Goal: Task Accomplishment & Management: Complete application form

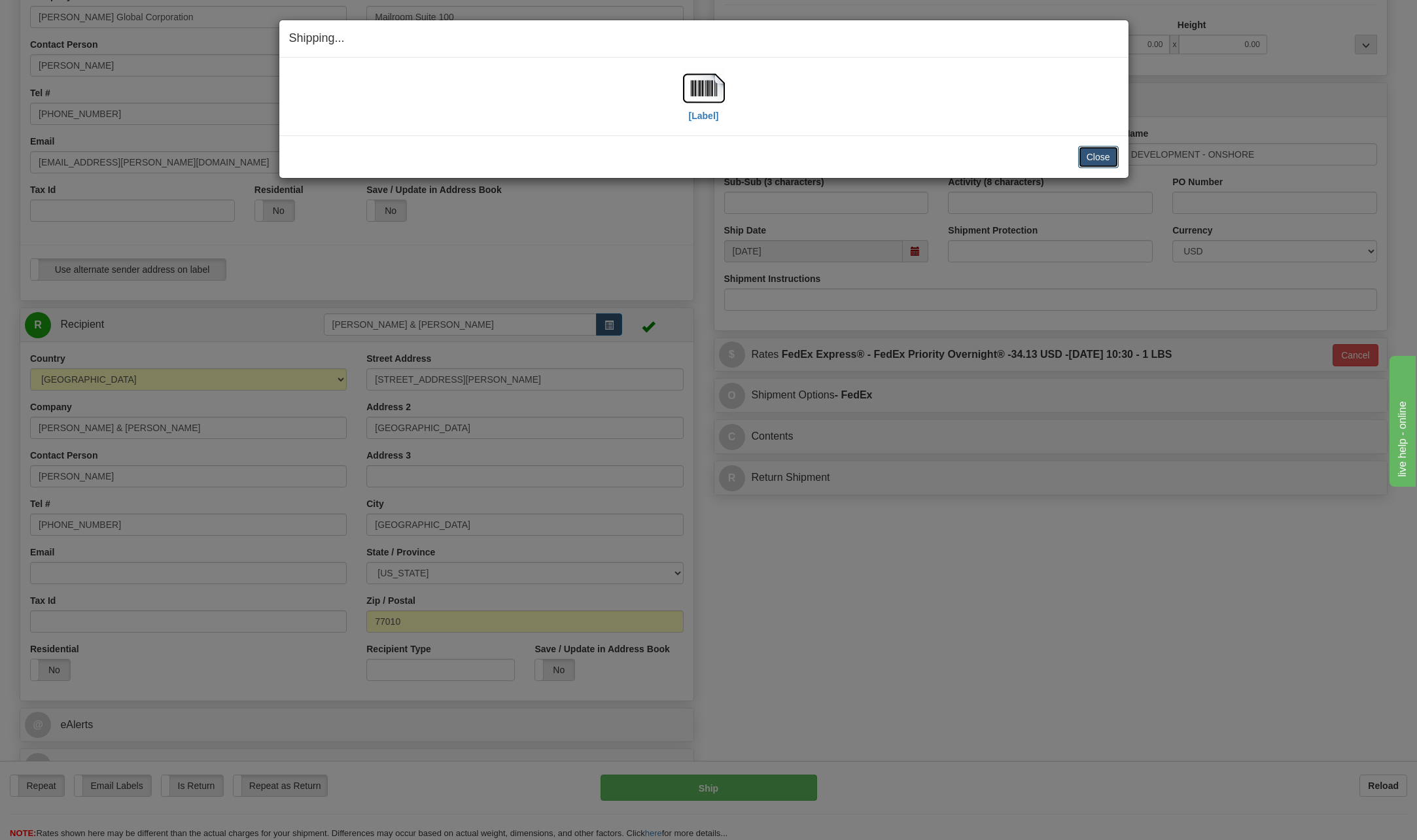
click at [1086, 160] on button "Close" at bounding box center [1098, 157] width 41 height 22
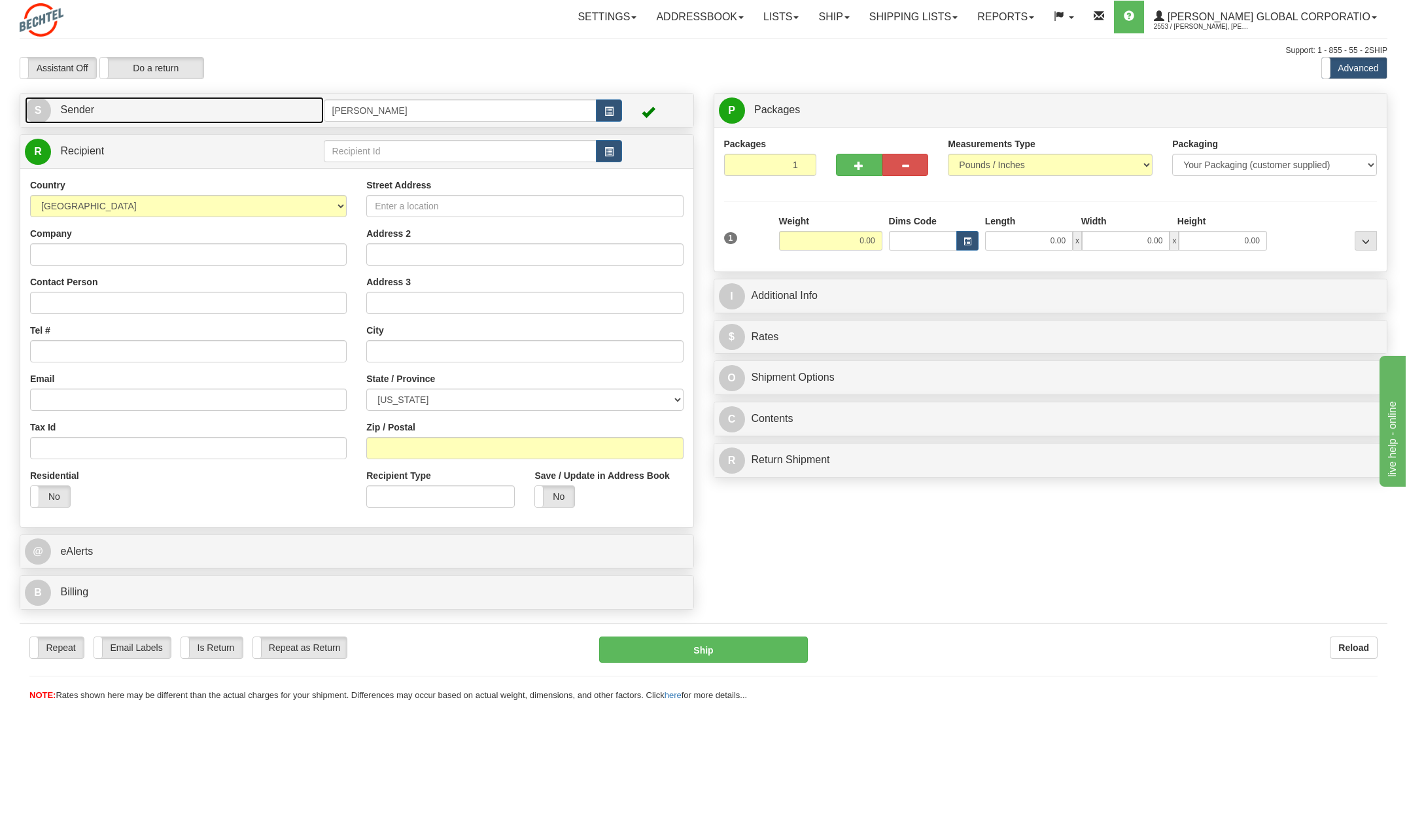
click at [39, 109] on span "S" at bounding box center [37, 110] width 26 height 26
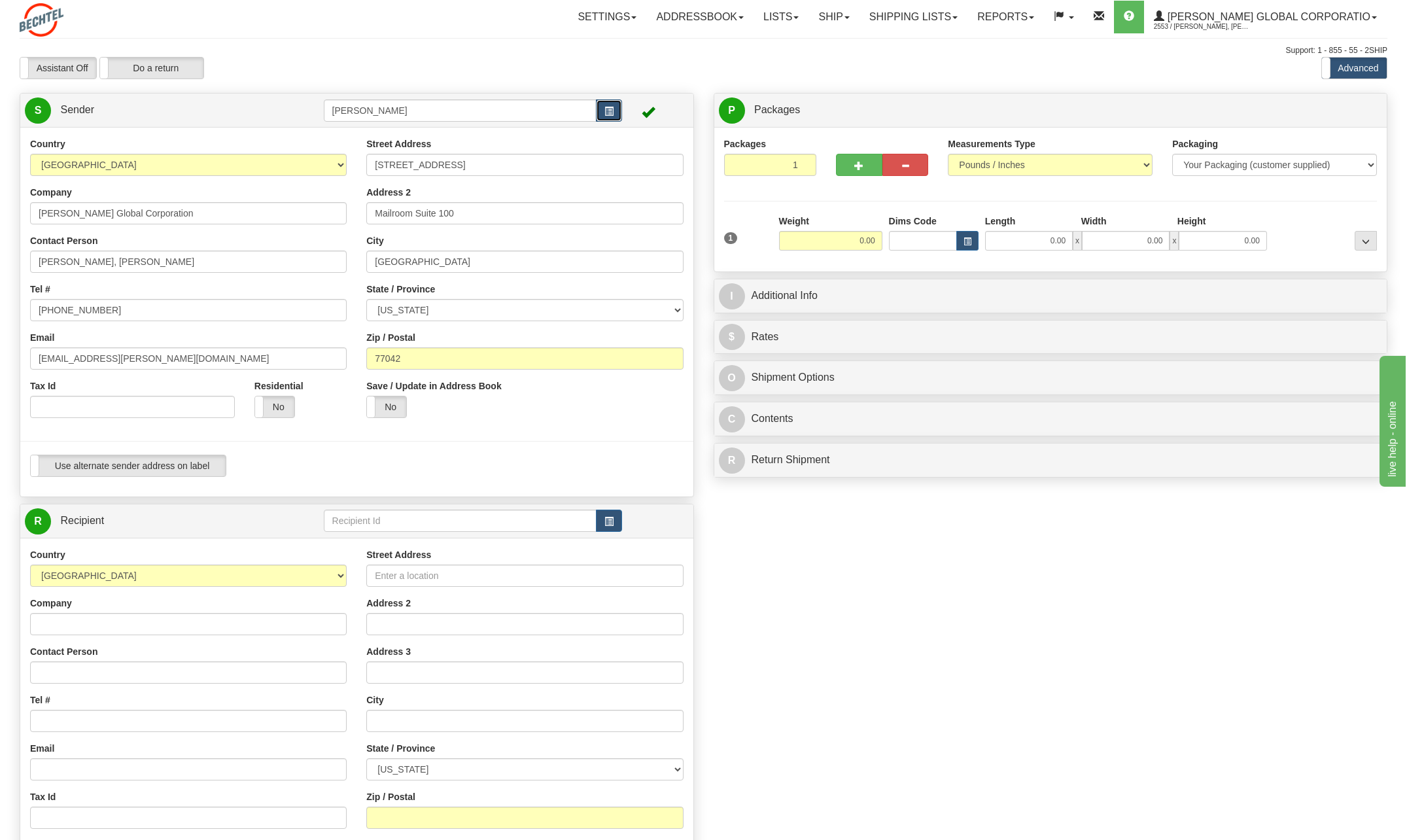
click at [609, 107] on span "button" at bounding box center [609, 111] width 9 height 9
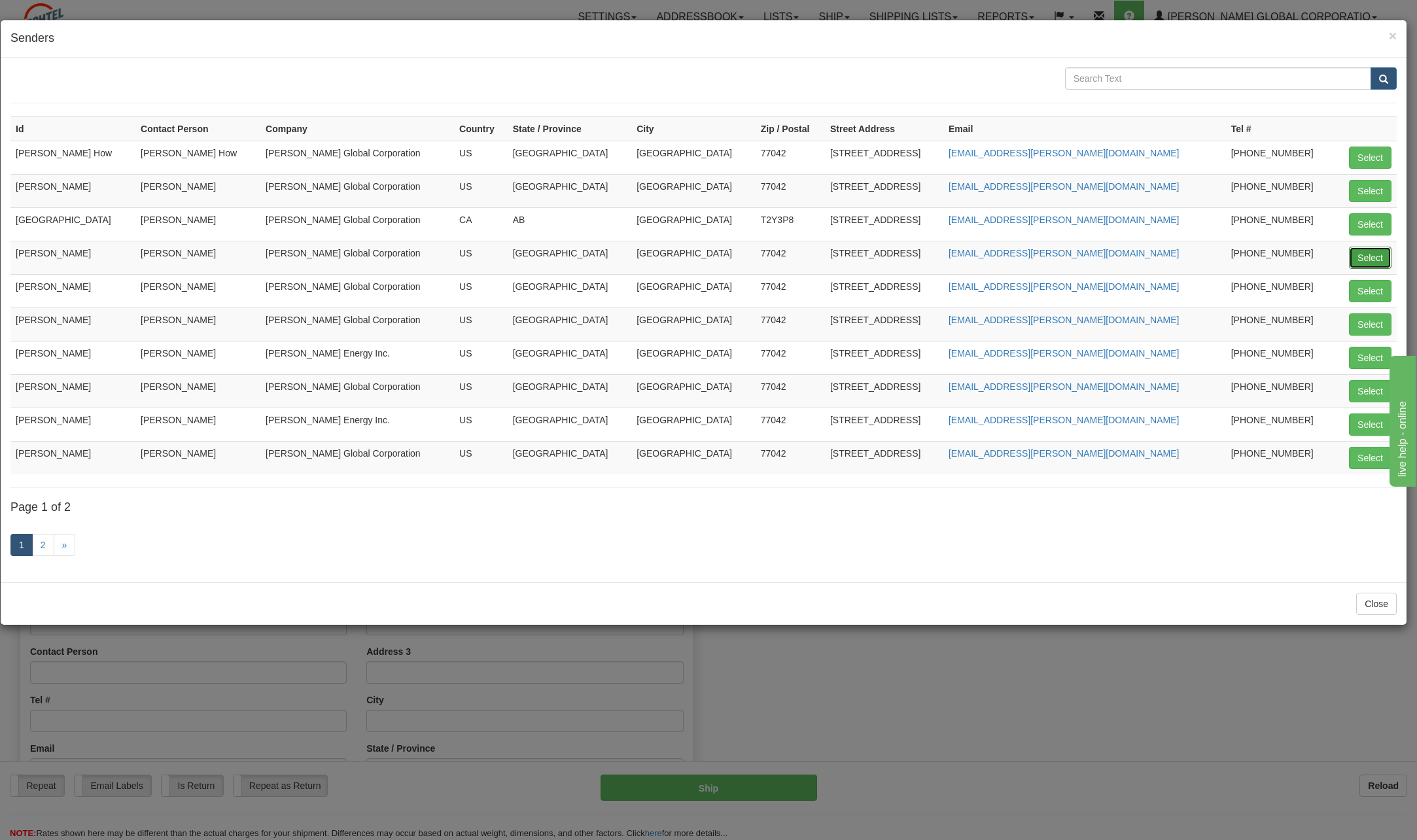
click at [1358, 265] on button "Select" at bounding box center [1370, 257] width 43 height 22
type input "[PERSON_NAME]"
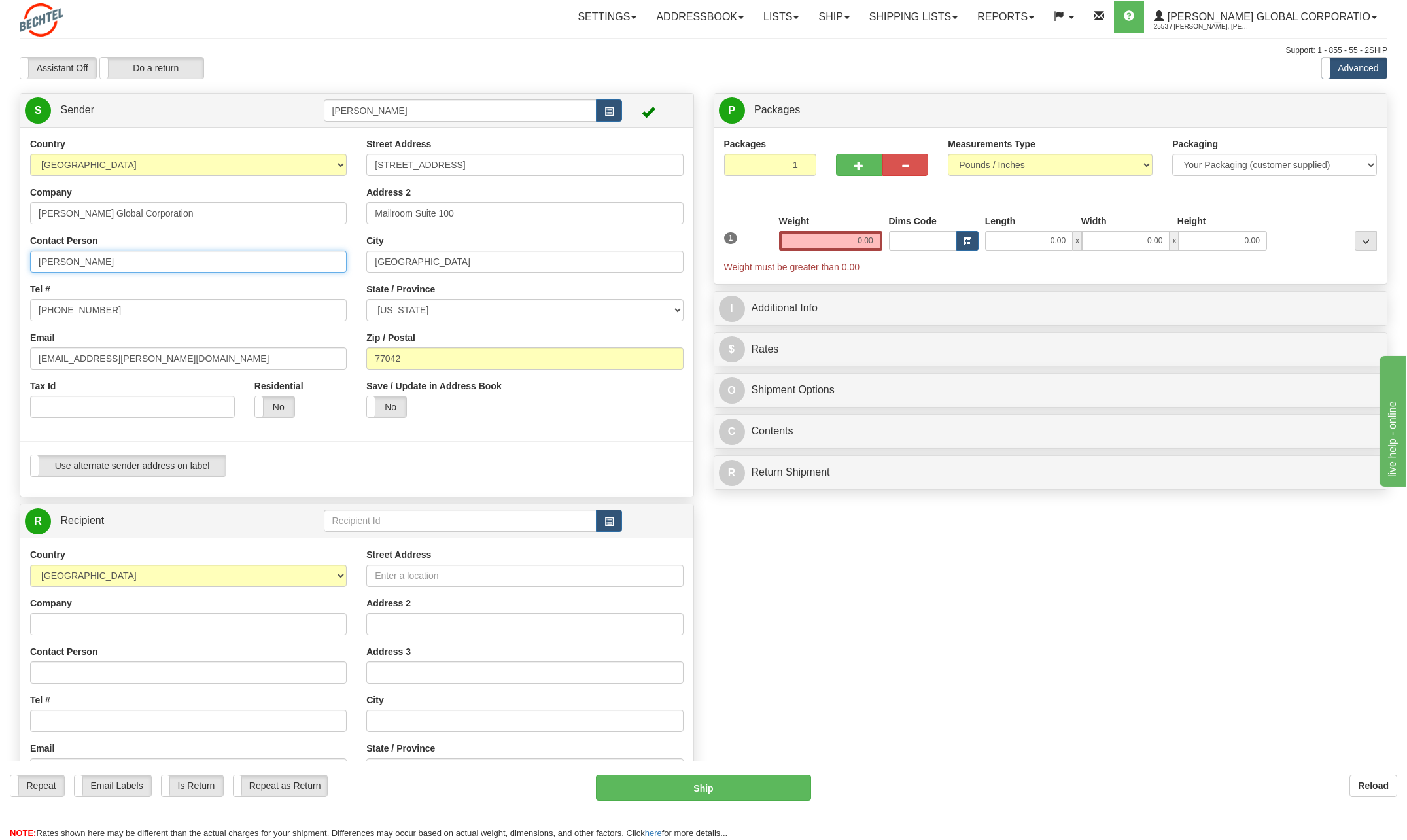
click at [156, 261] on input "[PERSON_NAME]" at bounding box center [188, 261] width 317 height 22
type input "C"
click at [285, 279] on div "Country [GEOGRAPHIC_DATA] [GEOGRAPHIC_DATA] [GEOGRAPHIC_DATA] [GEOGRAPHIC_DATA]…" at bounding box center [188, 283] width 336 height 291
click at [163, 269] on input "[PERSON_NAME]" at bounding box center [188, 261] width 317 height 22
click at [312, 273] on div "Country [GEOGRAPHIC_DATA] [GEOGRAPHIC_DATA] [GEOGRAPHIC_DATA] [GEOGRAPHIC_DATA]…" at bounding box center [188, 283] width 336 height 291
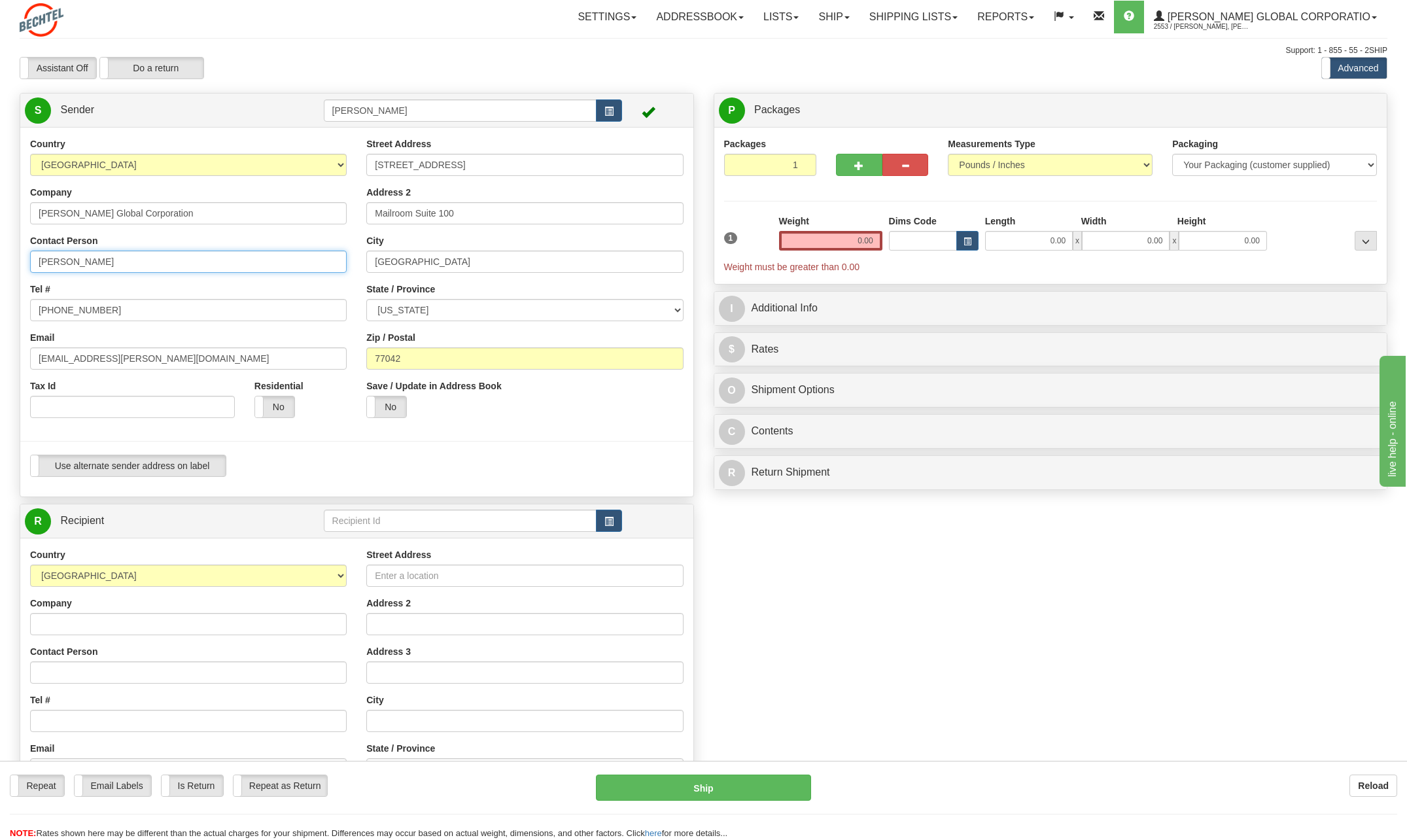
click at [99, 267] on input "[PERSON_NAME]" at bounding box center [188, 261] width 317 height 22
type input "[PERSON_NAME]"
click at [320, 284] on div "Tel # [PHONE_NUMBER]" at bounding box center [188, 302] width 317 height 39
click at [133, 311] on input "[PHONE_NUMBER]" at bounding box center [188, 309] width 317 height 22
type input "[PHONE_NUMBER]"
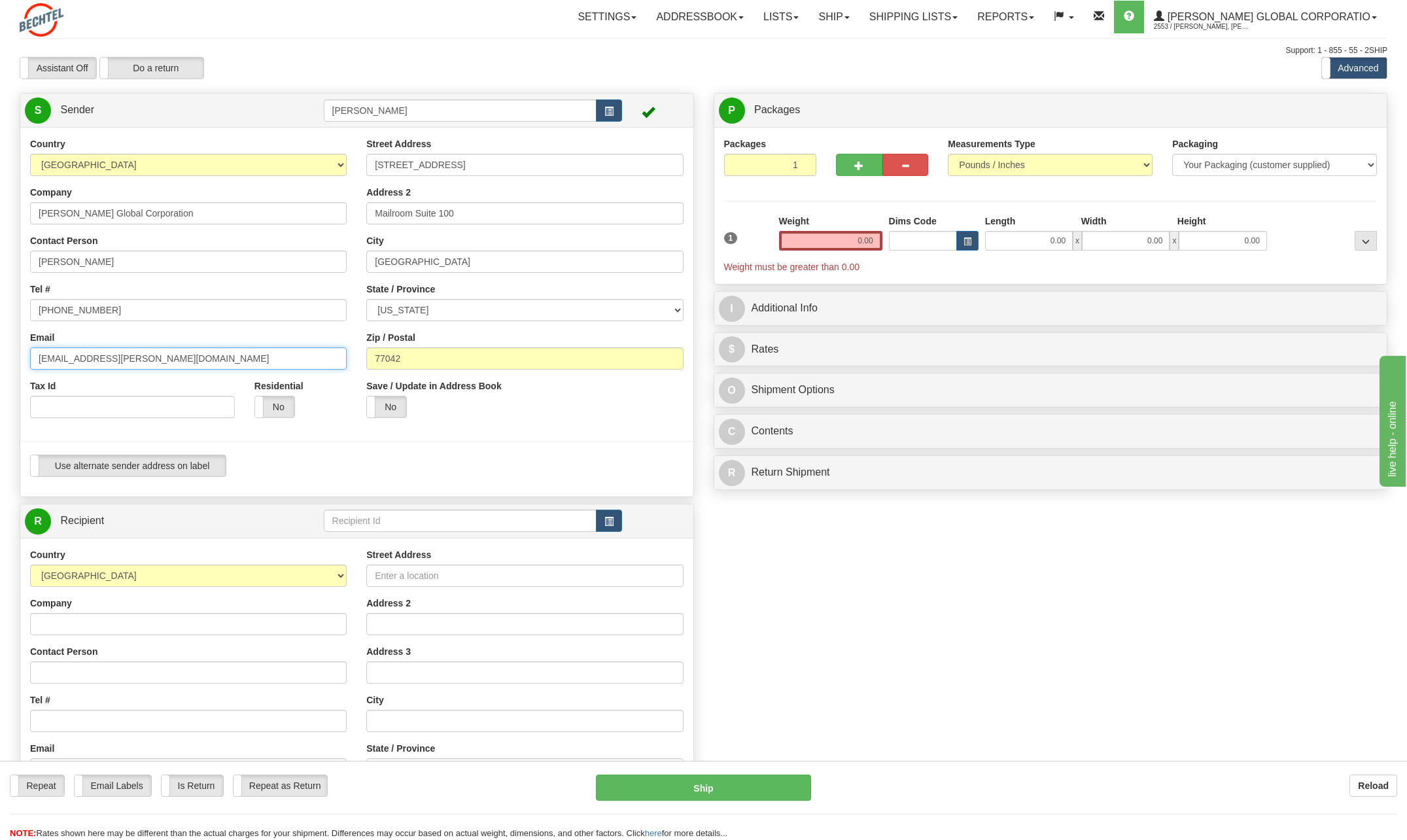
drag, startPoint x: 77, startPoint y: 357, endPoint x: 11, endPoint y: 355, distance: 66.0
click at [20, 355] on div "Country [GEOGRAPHIC_DATA] [GEOGRAPHIC_DATA] [GEOGRAPHIC_DATA] [GEOGRAPHIC_DATA]…" at bounding box center [356, 312] width 673 height 349
type input "[EMAIL_ADDRESS][PERSON_NAME][DOMAIN_NAME]"
click at [861, 238] on input "0.00" at bounding box center [830, 240] width 103 height 19
drag, startPoint x: 846, startPoint y: 237, endPoint x: 878, endPoint y: 241, distance: 32.2
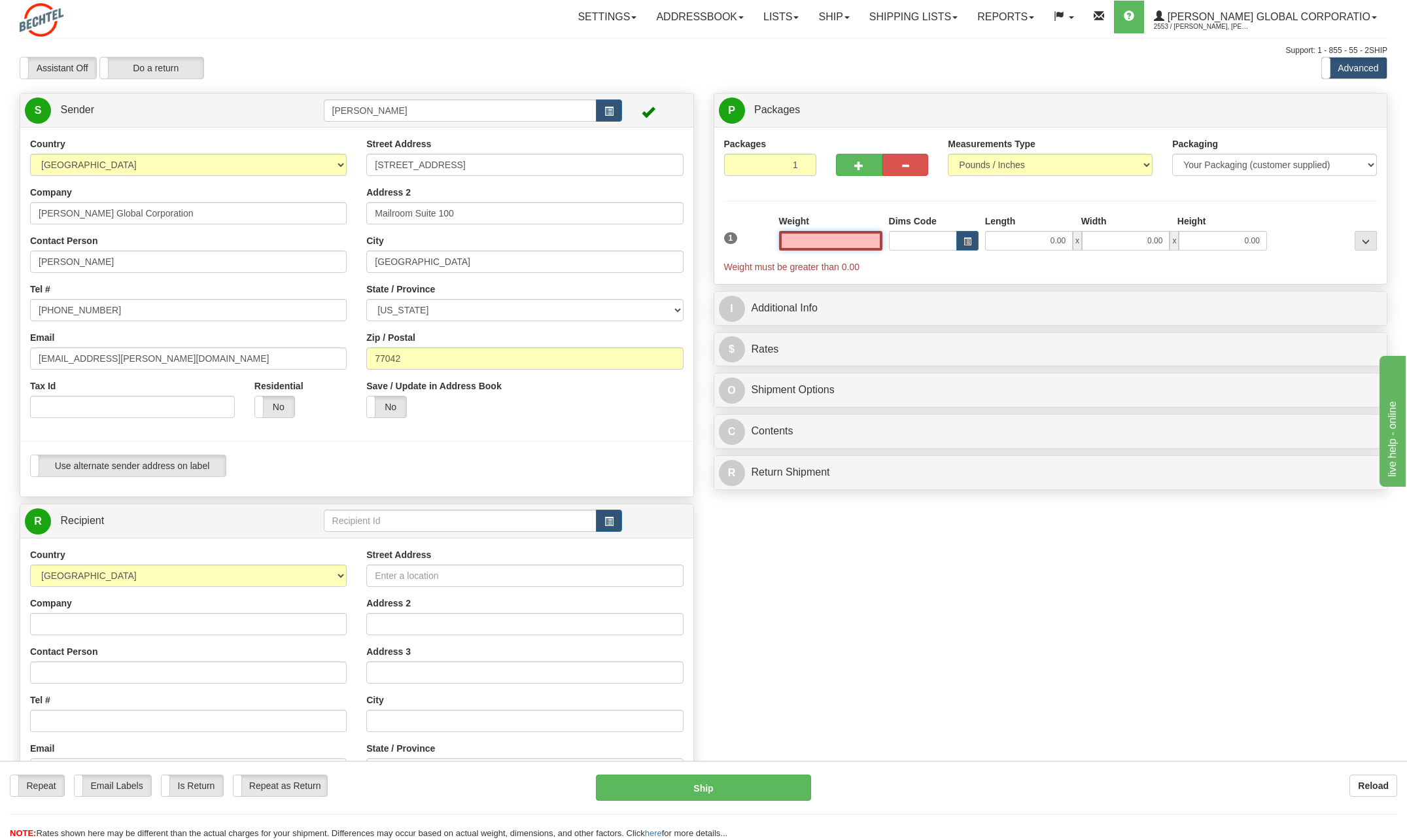
click at [878, 241] on input "text" at bounding box center [830, 240] width 103 height 19
drag, startPoint x: 856, startPoint y: 220, endPoint x: 856, endPoint y: 231, distance: 11.0
click at [856, 232] on div "Weight 0.00" at bounding box center [830, 233] width 103 height 36
drag, startPoint x: 854, startPoint y: 237, endPoint x: 1012, endPoint y: 237, distance: 158.0
click at [1011, 237] on div "1 Weight 0.00 Dims Code 0.00" at bounding box center [1051, 244] width 660 height 59
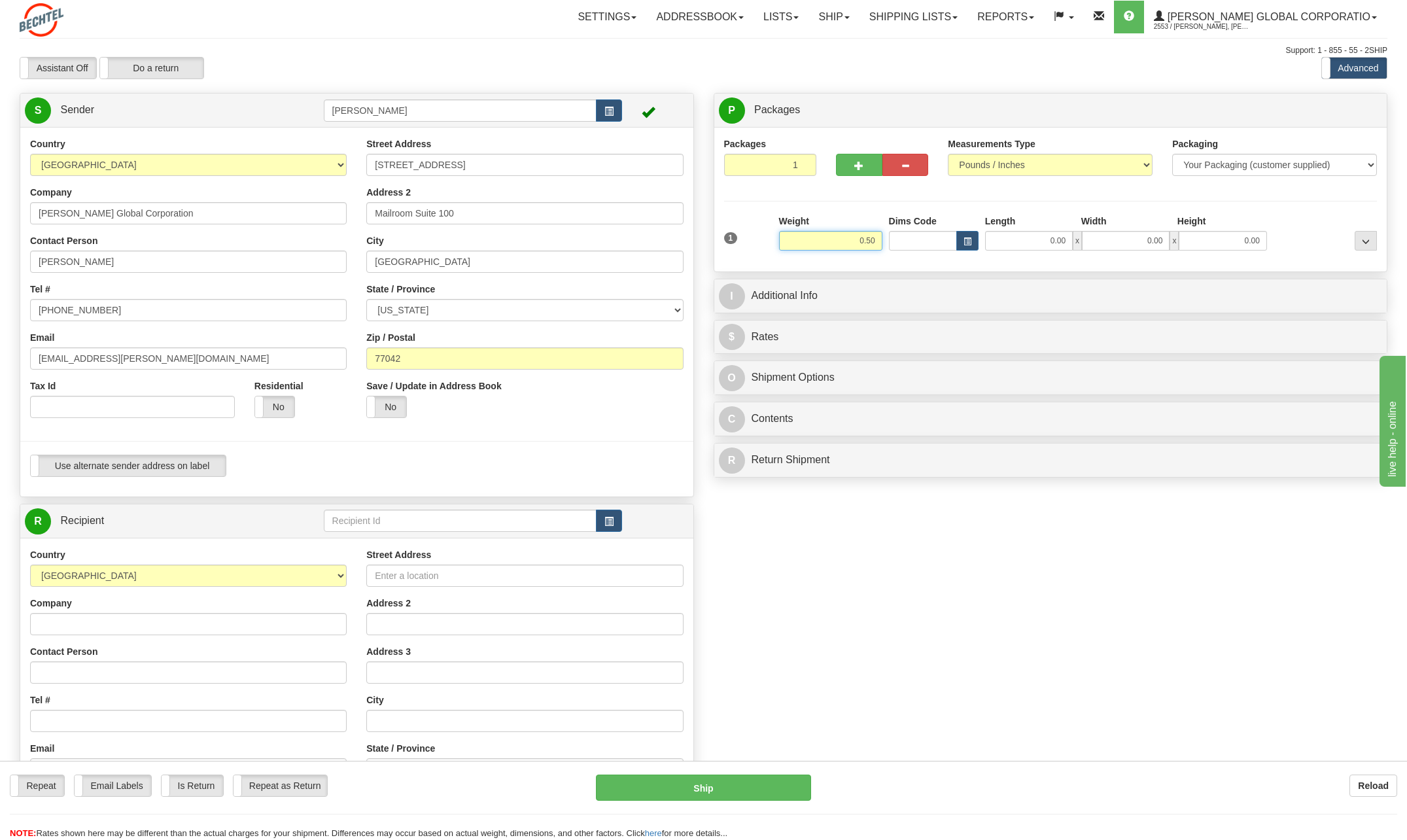
type input "0.50"
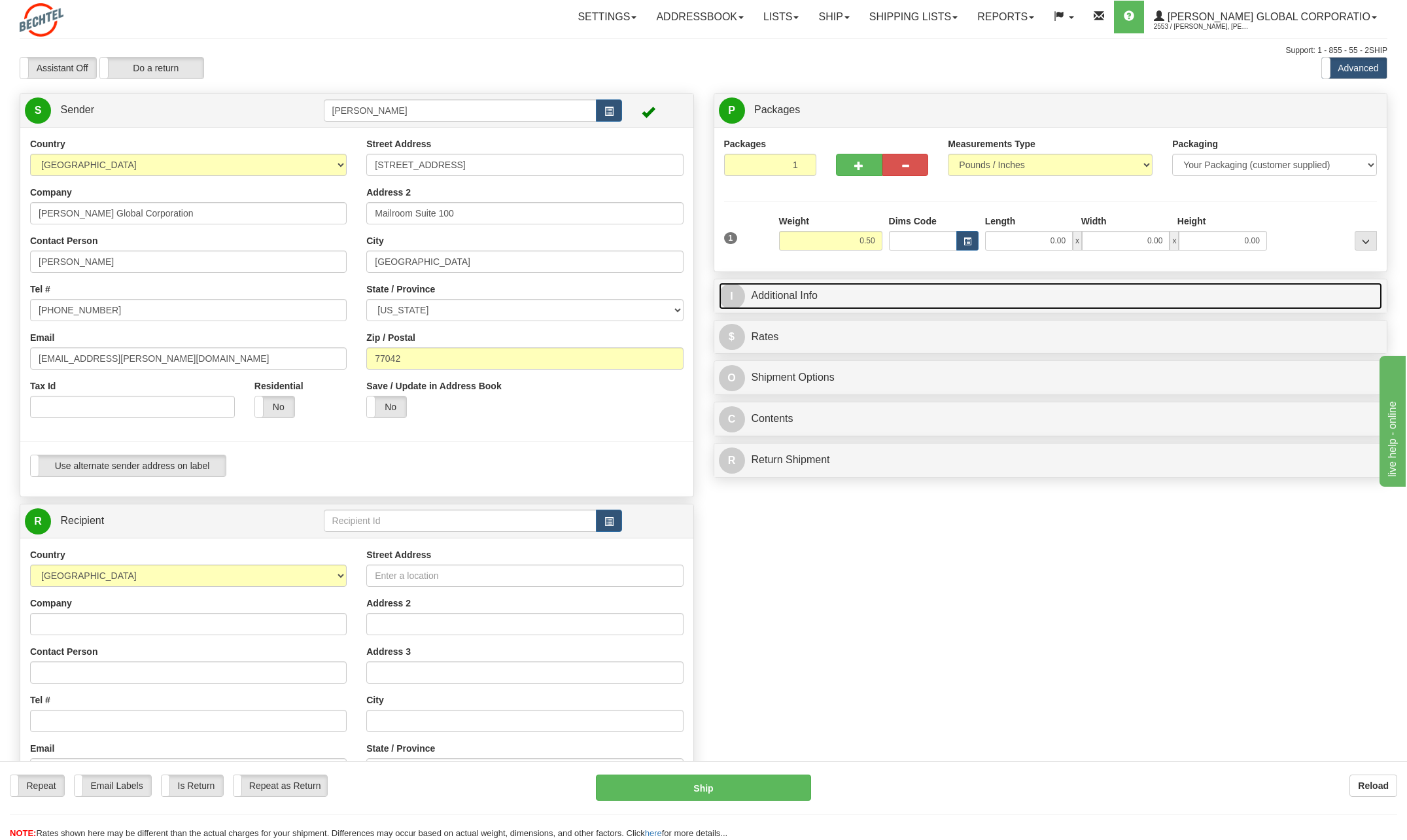
click at [740, 295] on span "I" at bounding box center [732, 296] width 26 height 26
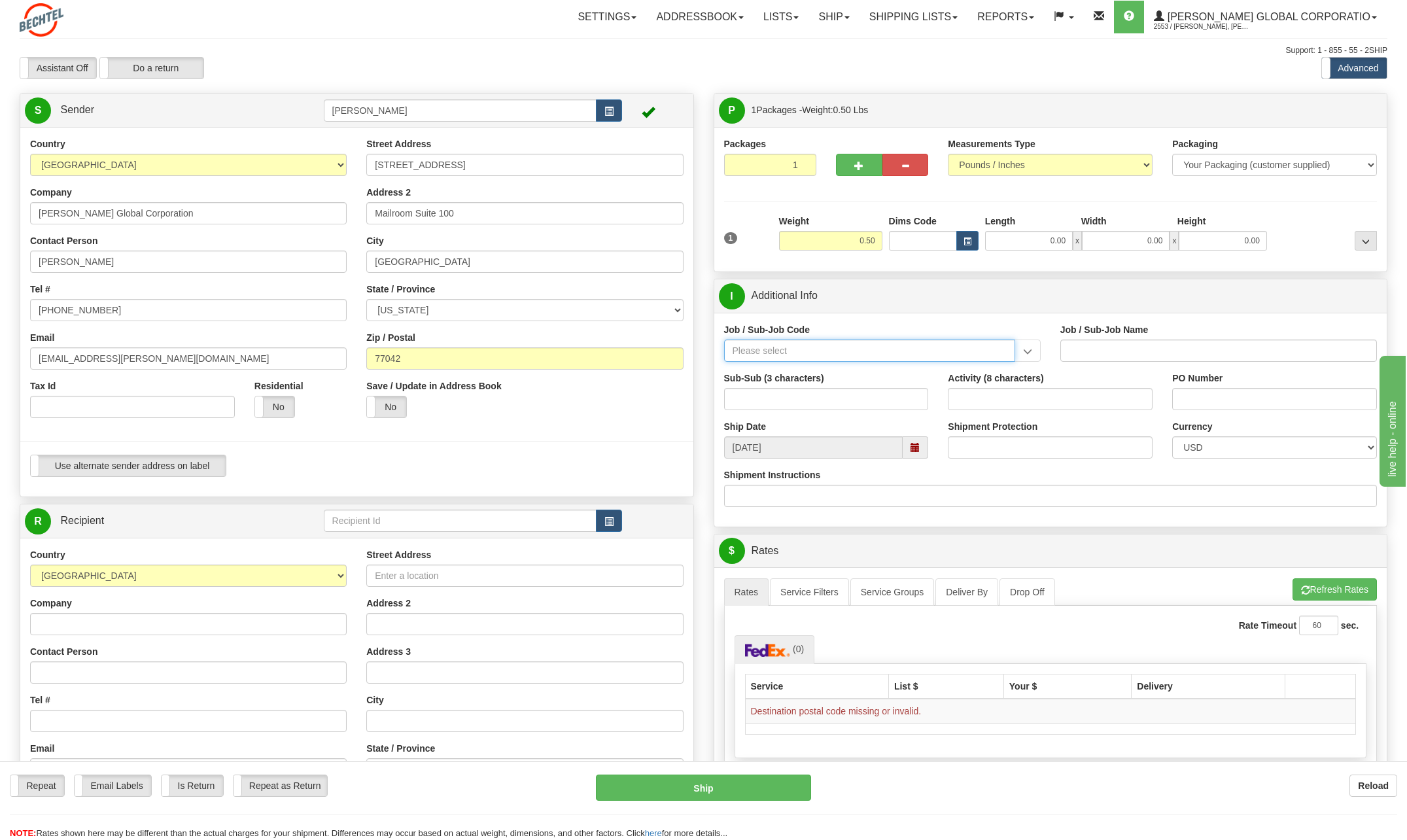
click at [773, 343] on input "Job / Sub-Job Code" at bounding box center [870, 350] width 291 height 22
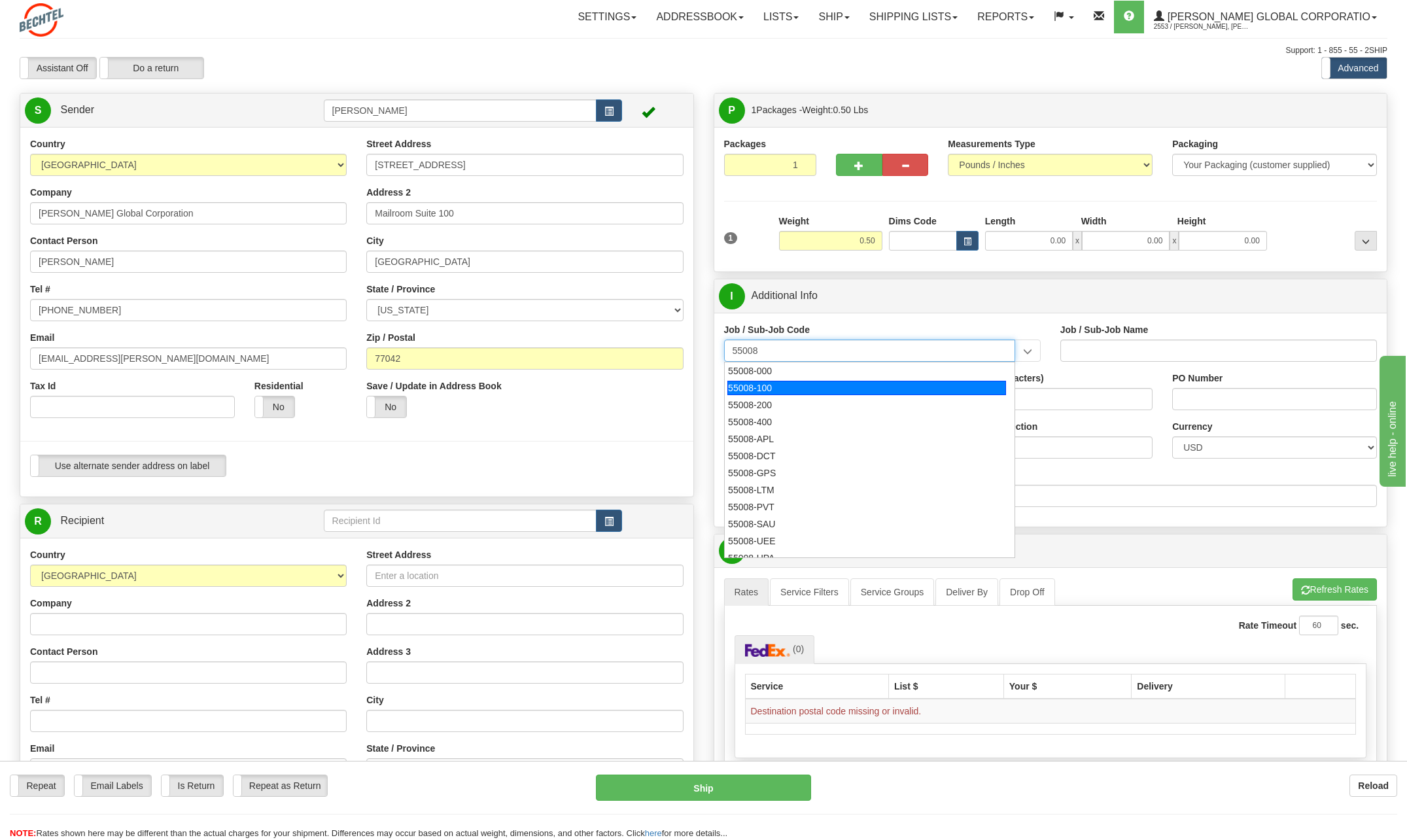
click at [775, 387] on div "55008-100" at bounding box center [867, 388] width 279 height 15
type input "55008-100"
type input "GENERAL COUNSEL-55008 - ASSISTANT GENERAL COUNSEL"
type input "55008-100"
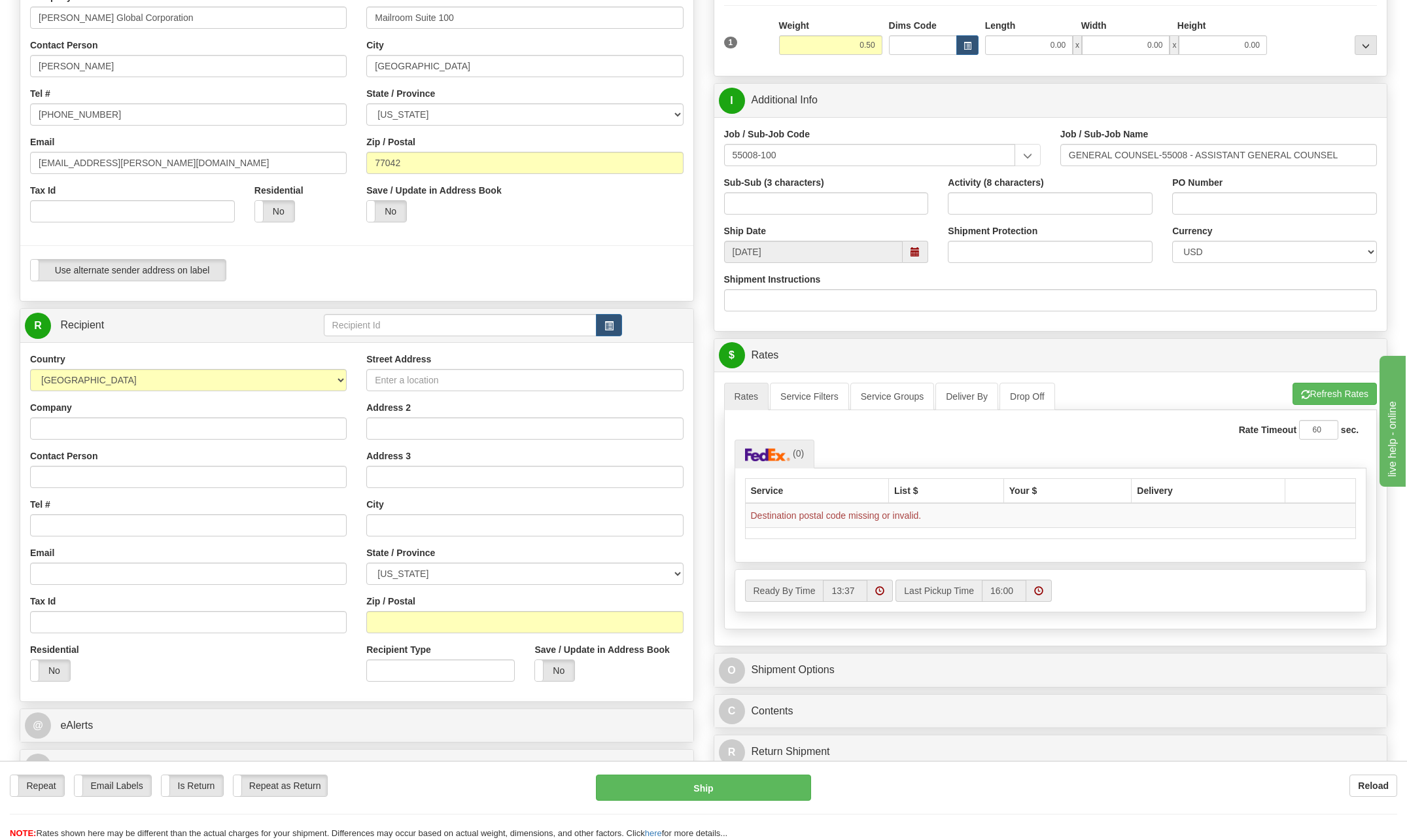
scroll to position [196, 0]
click at [71, 427] on input "Company" at bounding box center [188, 427] width 317 height 22
type input "[PERSON_NAME] /Reston"
click at [287, 407] on div "Company [PERSON_NAME] /Reston" at bounding box center [188, 419] width 317 height 39
click at [85, 473] on input "Contact Person" at bounding box center [188, 475] width 317 height 22
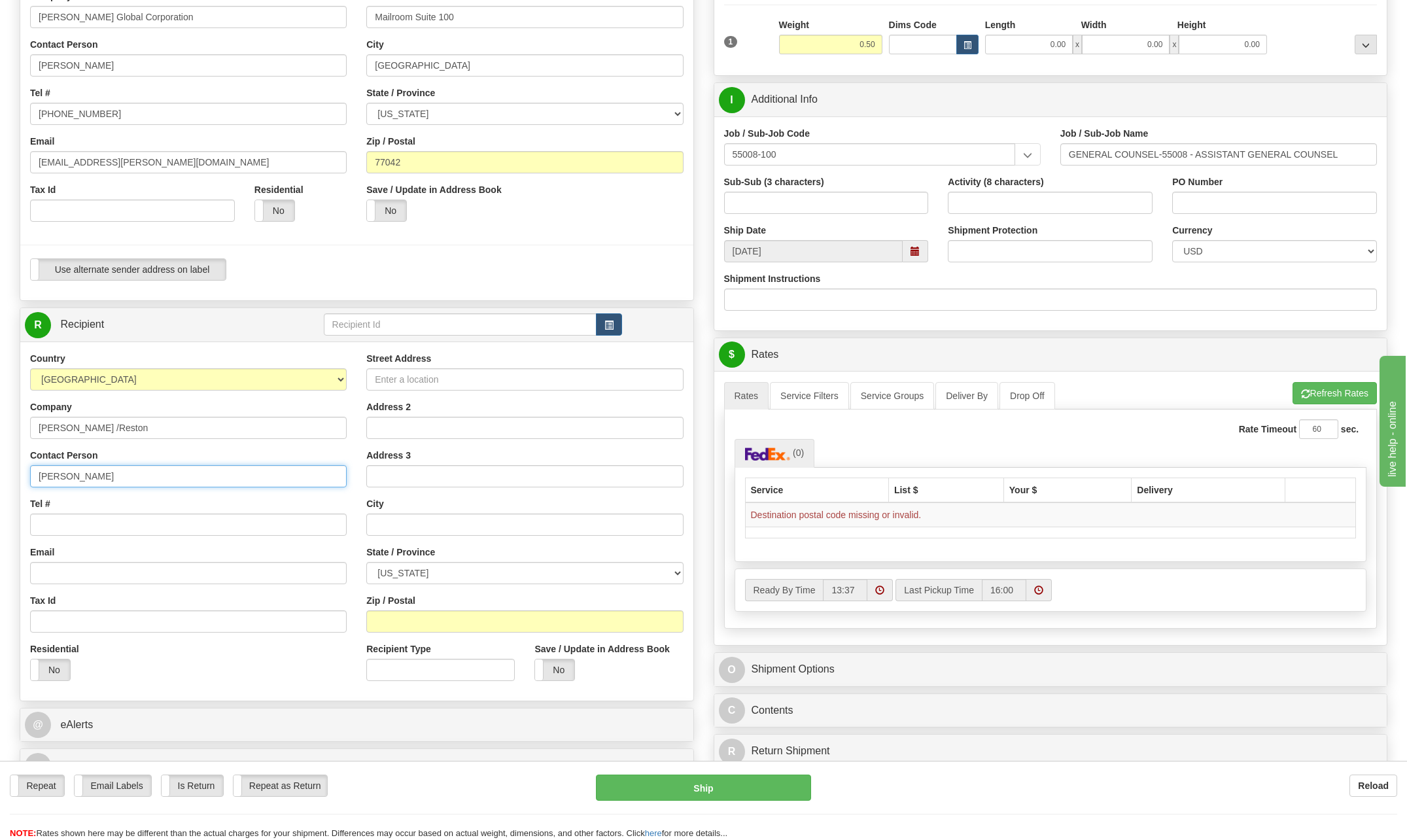
type input "[PERSON_NAME]"
click at [67, 524] on input "Tel #" at bounding box center [188, 524] width 317 height 22
type input "[PHONE_NUMBER]"
click at [443, 373] on input "Street Address" at bounding box center [524, 379] width 317 height 22
type input "[STREET_ADDRESS]"
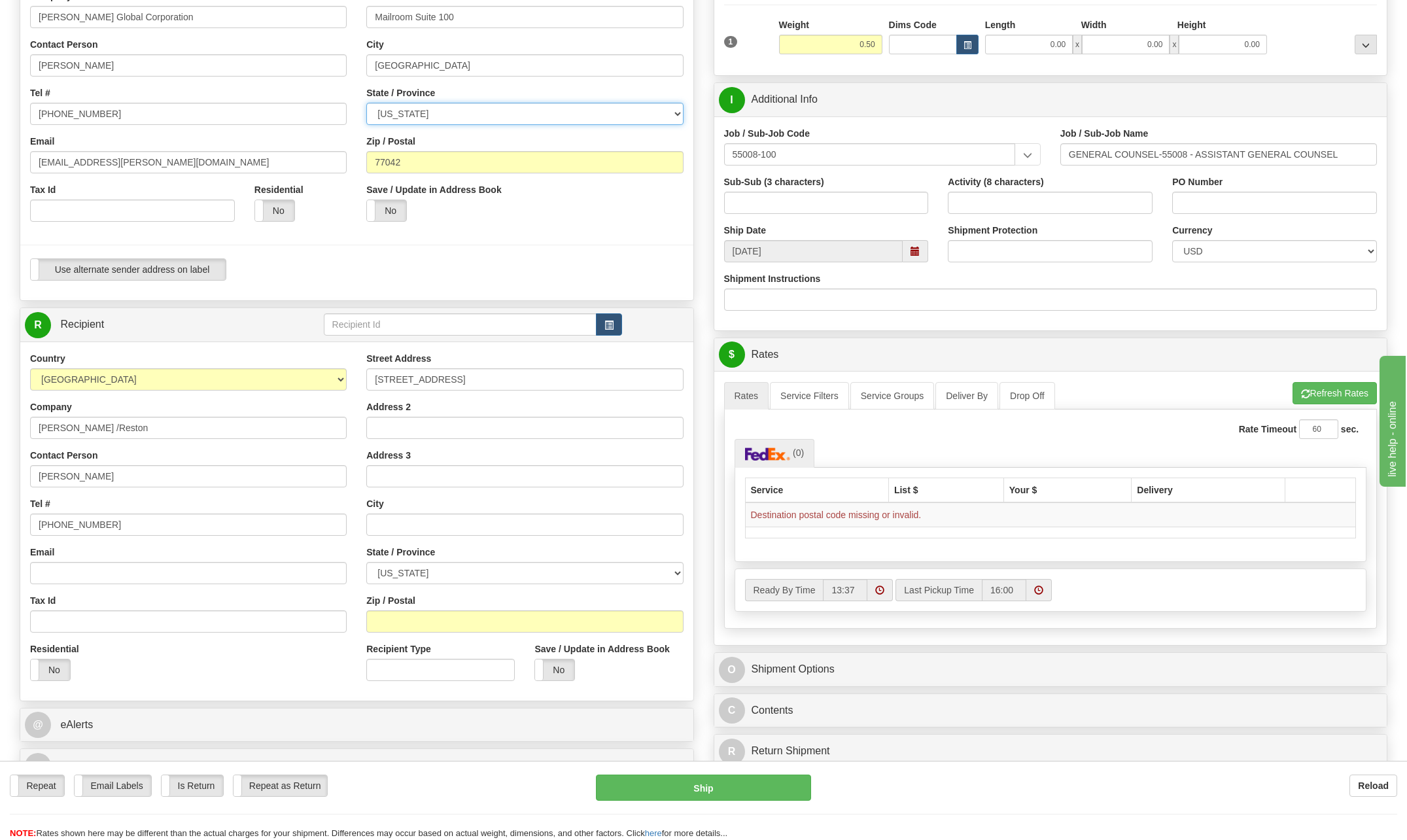
select select "VA"
type input "LOC; RO1 12a022"
type input "Reston"
select select "VA"
type input "20190"
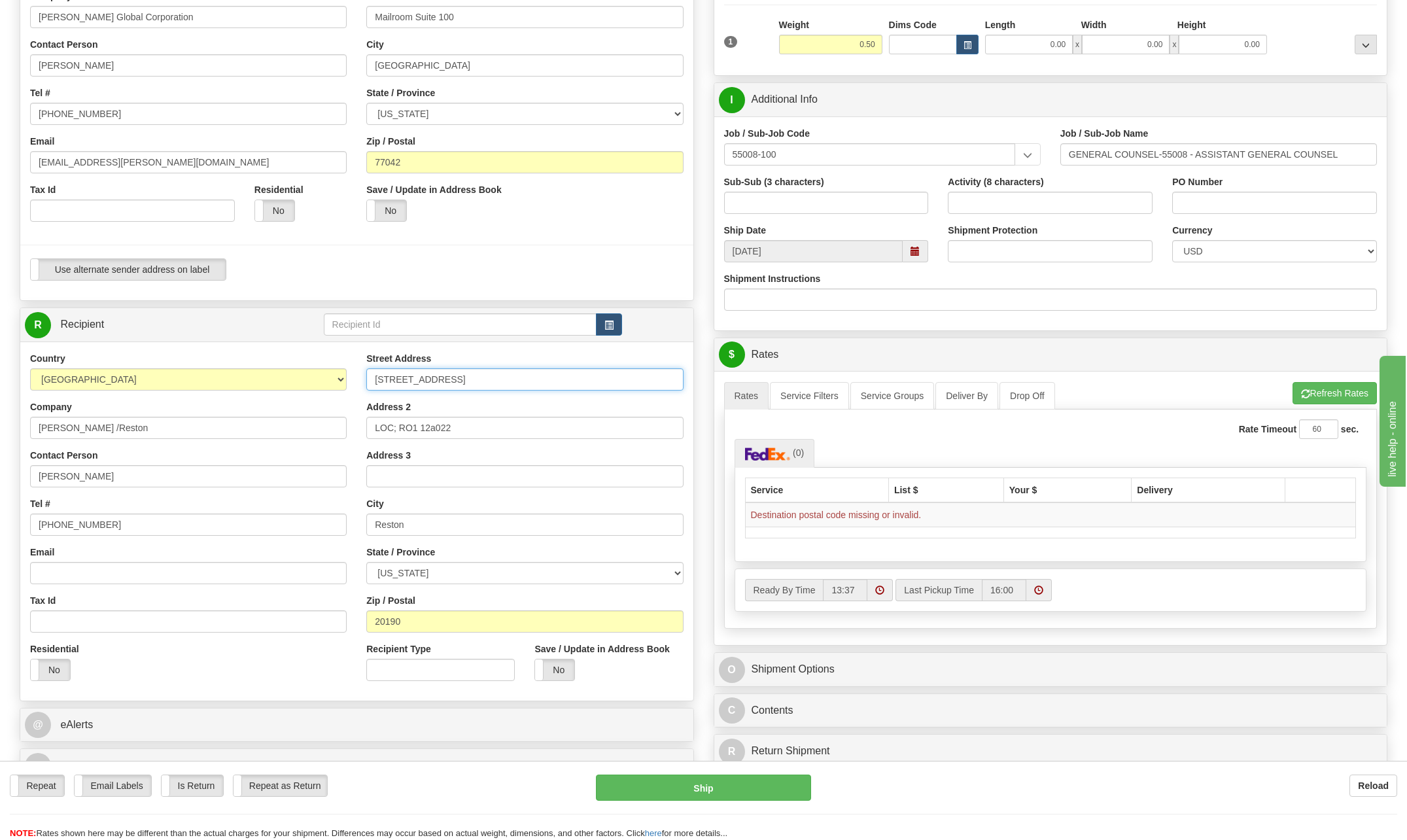
type input "[STREET_ADDRESS][PERSON_NAME]"
click at [473, 422] on input "LOC; RO1 12a022" at bounding box center [524, 427] width 317 height 22
type input "L"
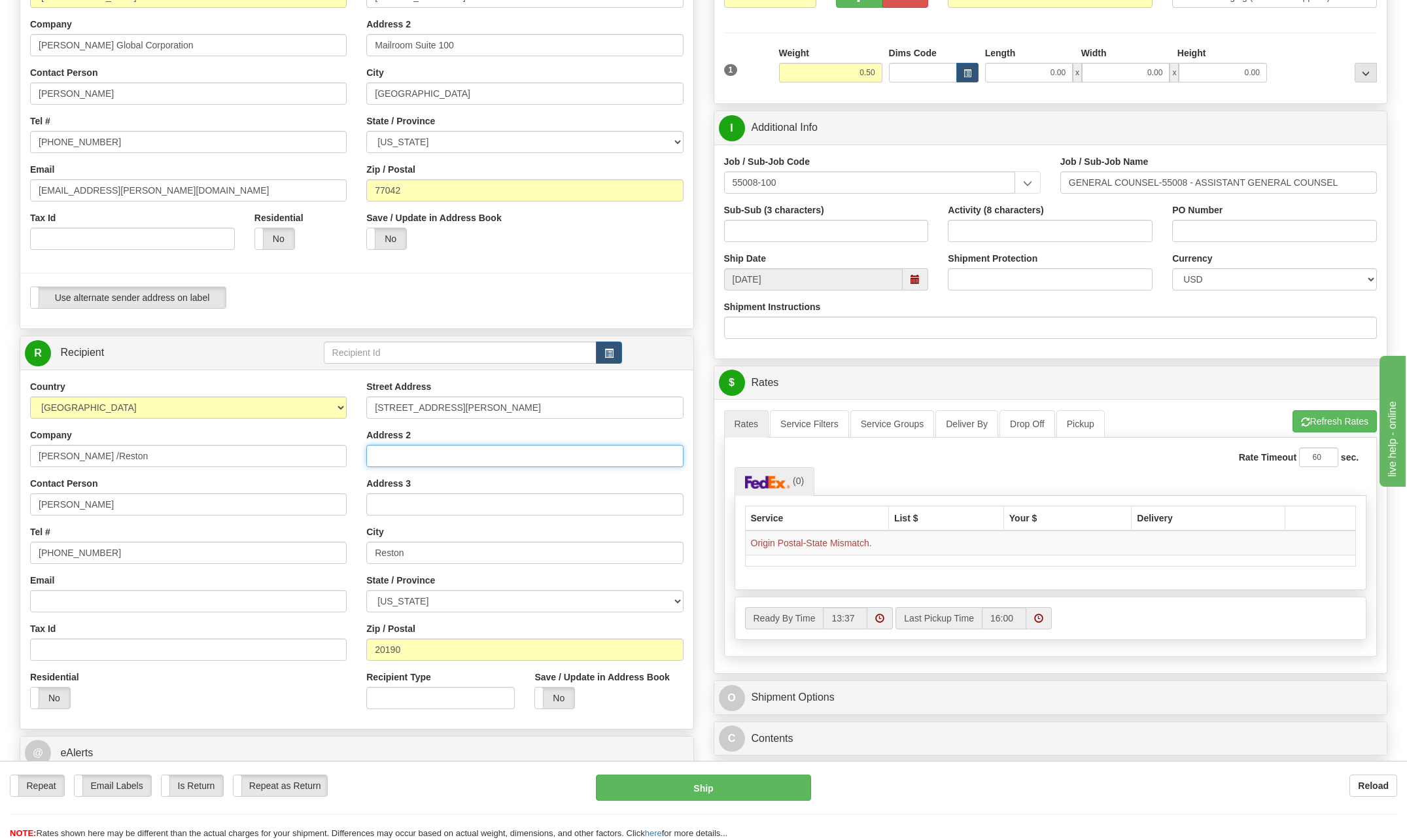
scroll to position [131, 0]
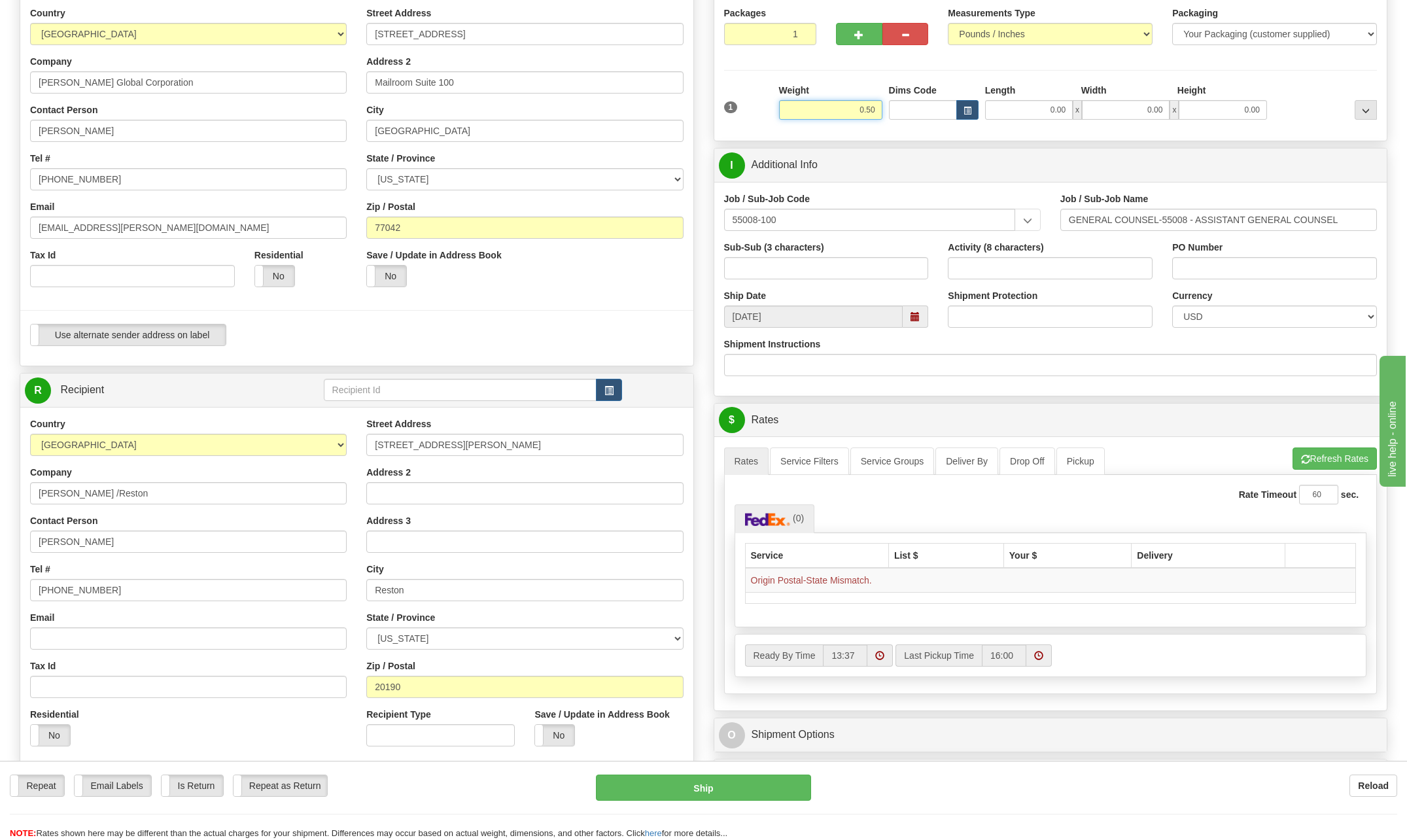
drag, startPoint x: 853, startPoint y: 103, endPoint x: 1014, endPoint y: 117, distance: 161.6
click at [1014, 117] on div "1 Weight 0.50 Dims Code 0.00" at bounding box center [1051, 107] width 660 height 47
type input "1.00"
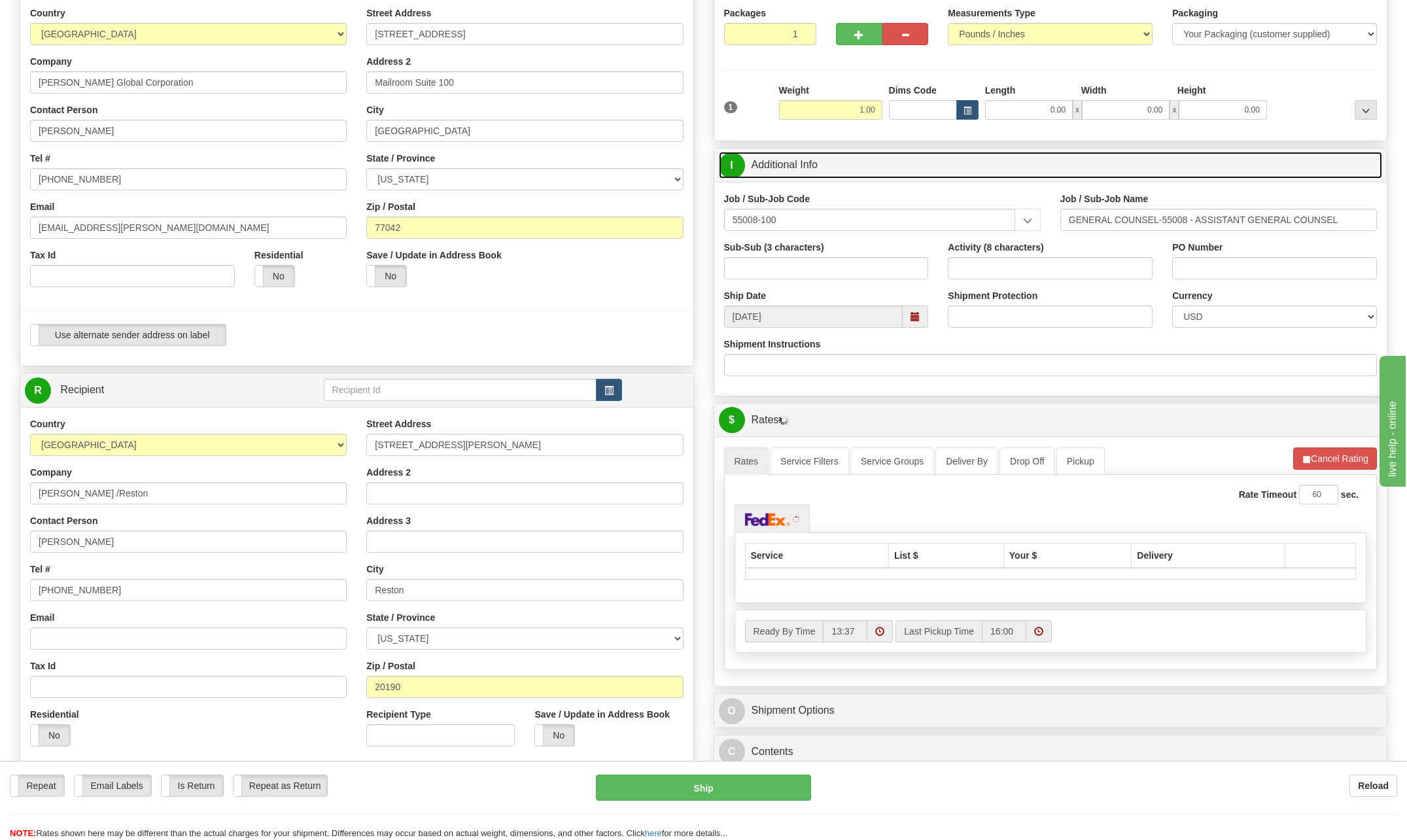
click at [967, 157] on link "I Additional Info" at bounding box center [1051, 165] width 664 height 27
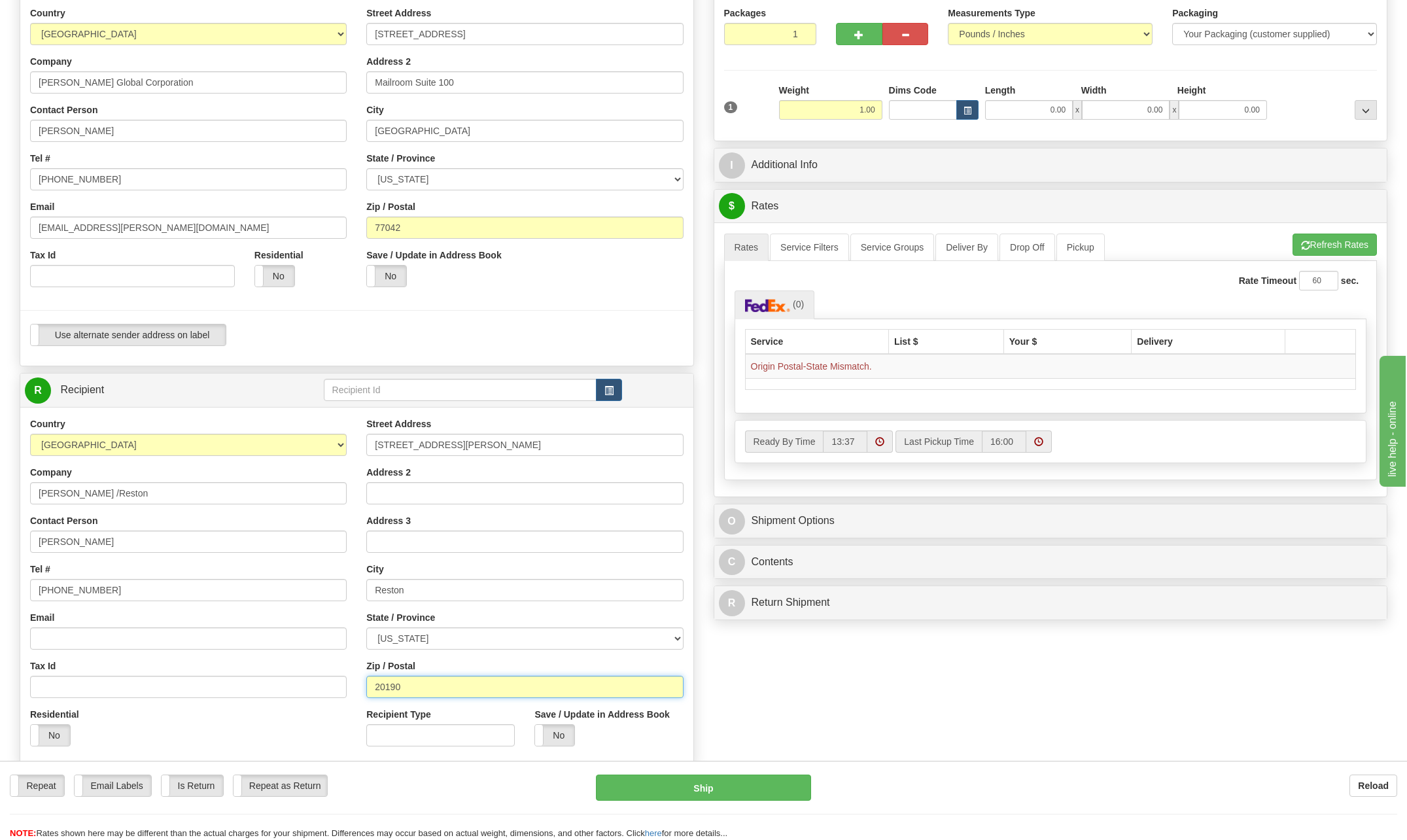
drag, startPoint x: 413, startPoint y: 686, endPoint x: 274, endPoint y: 690, distance: 139.1
click at [274, 690] on div "Country [GEOGRAPHIC_DATA] [GEOGRAPHIC_DATA] [GEOGRAPHIC_DATA] [GEOGRAPHIC_DATA]…" at bounding box center [356, 587] width 673 height 339
drag, startPoint x: 535, startPoint y: 444, endPoint x: 529, endPoint y: 448, distance: 7.2
click at [534, 449] on input "[STREET_ADDRESS][PERSON_NAME]" at bounding box center [524, 444] width 317 height 22
type input "1"
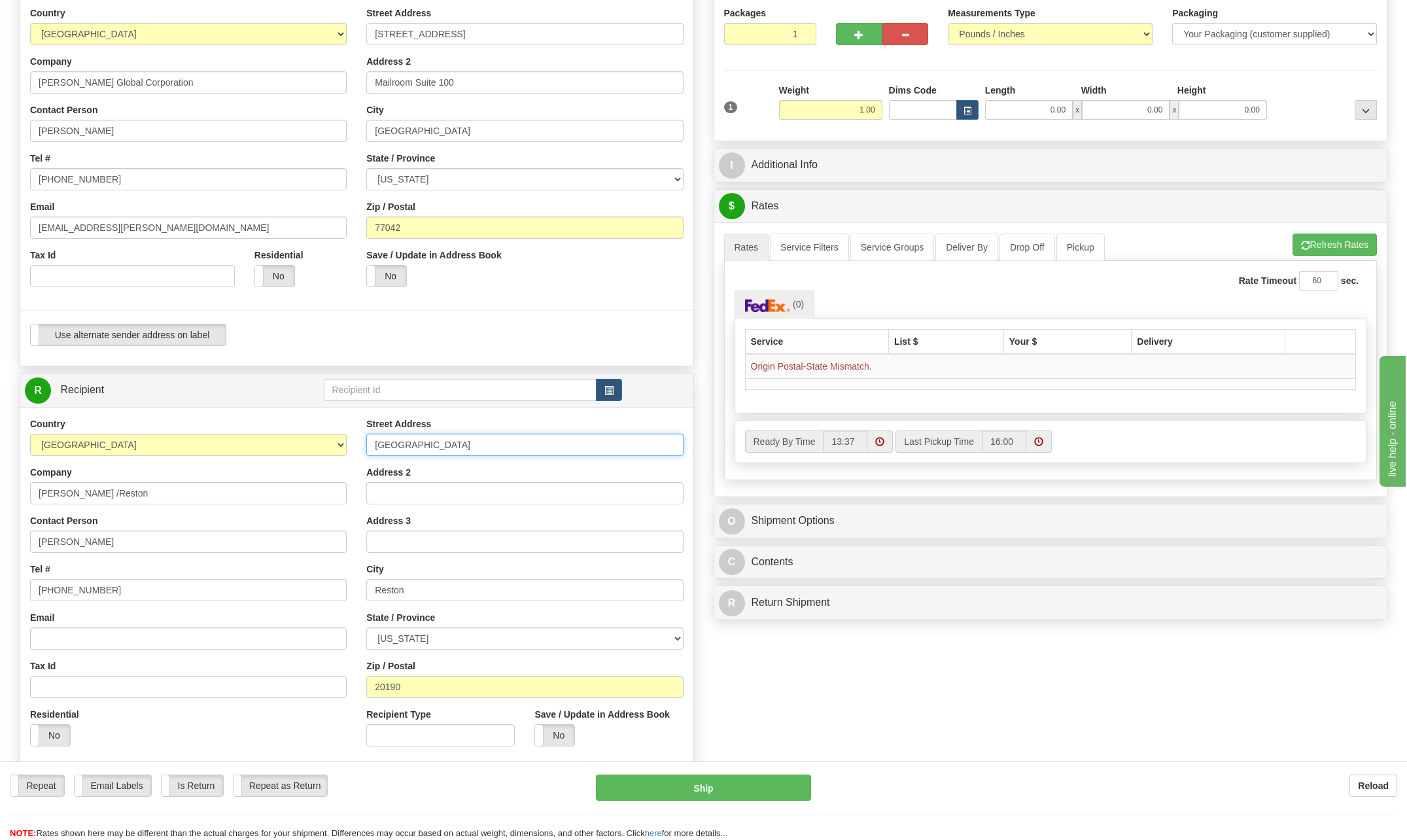
type input "[STREET_ADDRESS]"
type input "[EMAIL_ADDRESS][PERSON_NAME][DOMAIN_NAME]"
type input "ATTENTION : MAILROOM"
type input "[STREET_ADDRESS][PERSON_NAME]"
click at [842, 729] on div "Create a label for the return Create Pickup Without Label S" at bounding box center [704, 408] width 1388 height 893
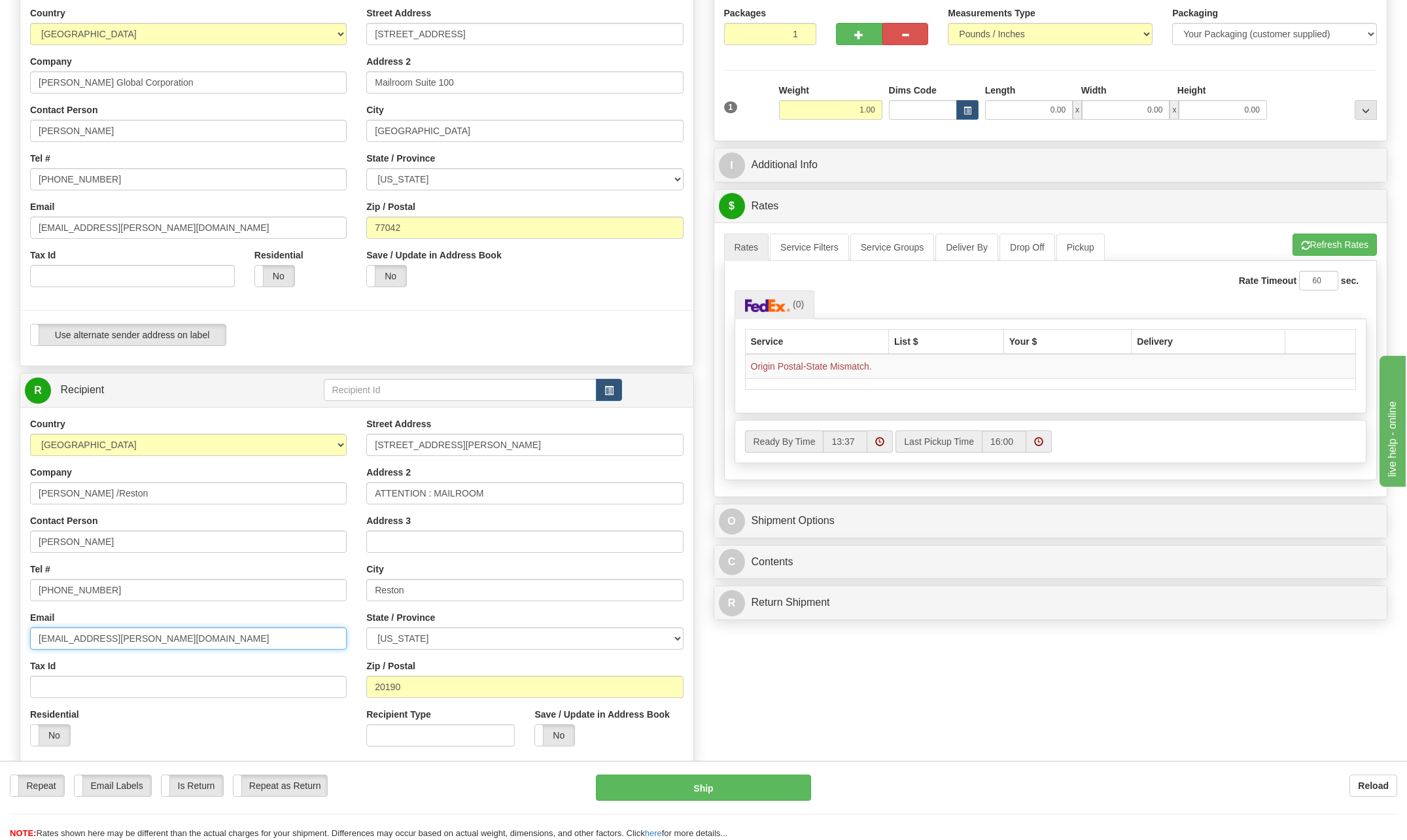
click at [149, 635] on input "[EMAIL_ADDRESS][PERSON_NAME][DOMAIN_NAME]" at bounding box center [188, 638] width 317 height 22
type input "m"
click at [619, 389] on button "button" at bounding box center [609, 389] width 26 height 22
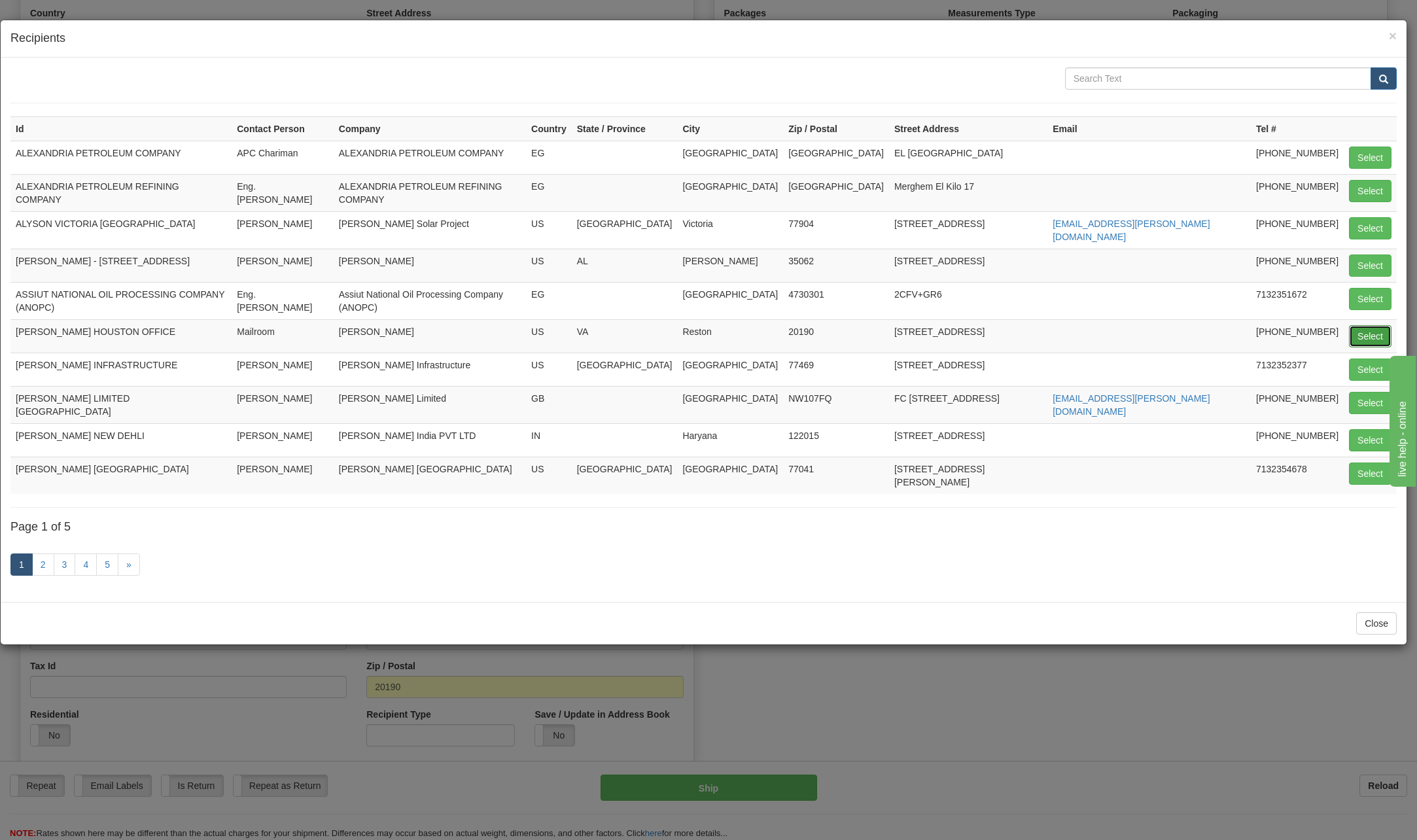
click at [1366, 325] on button "Select" at bounding box center [1370, 336] width 43 height 22
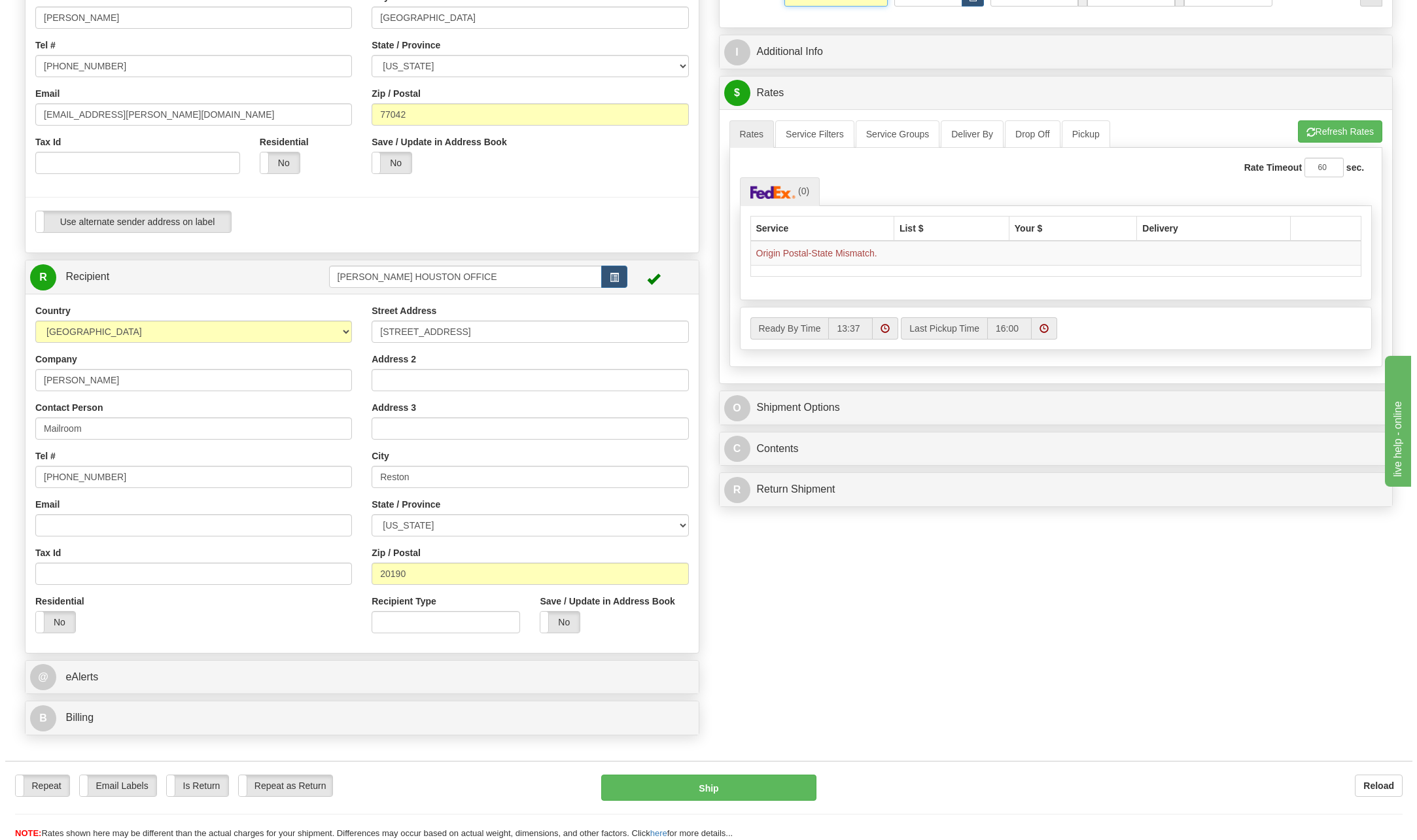
scroll to position [261, 0]
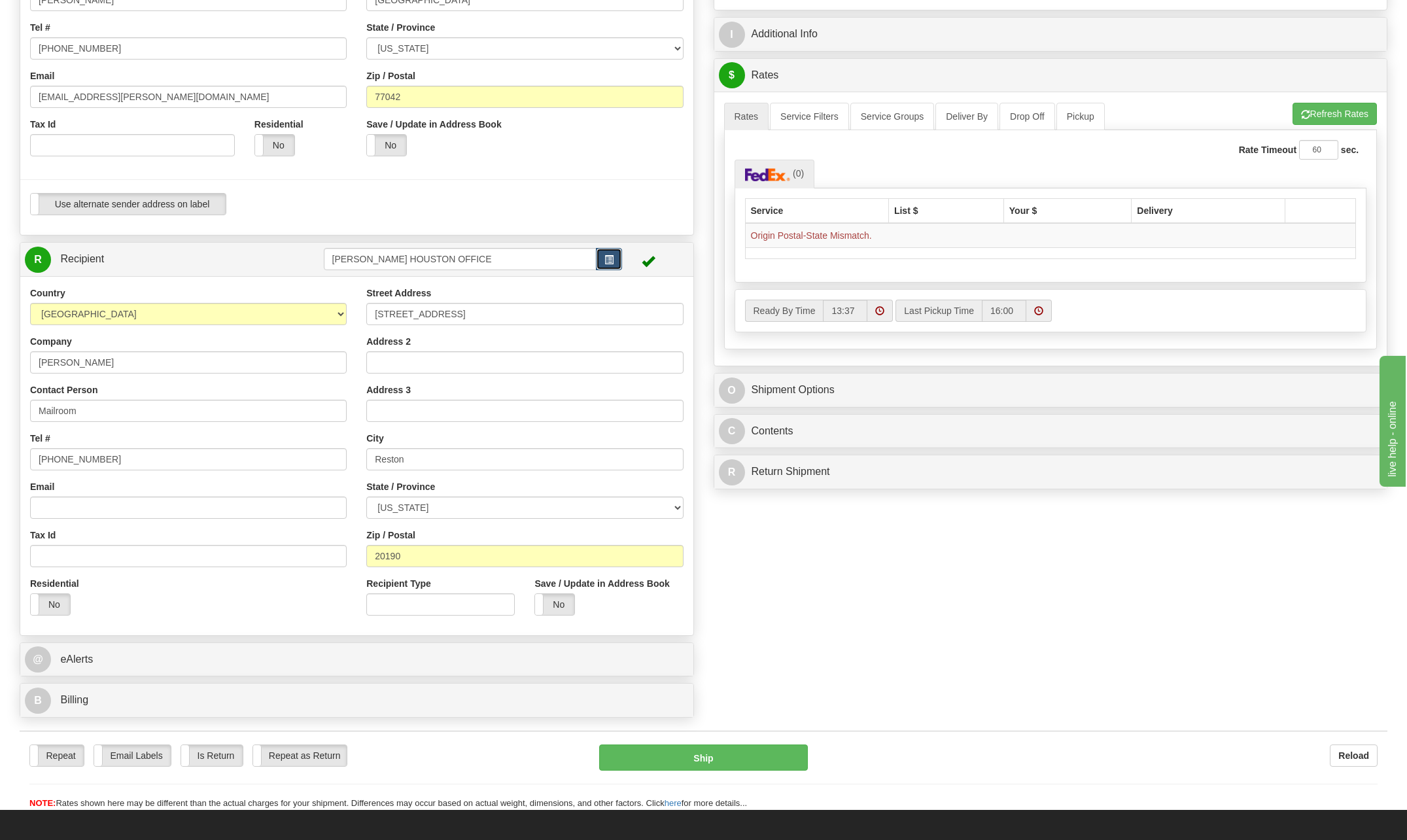
click at [609, 258] on span "button" at bounding box center [609, 260] width 9 height 9
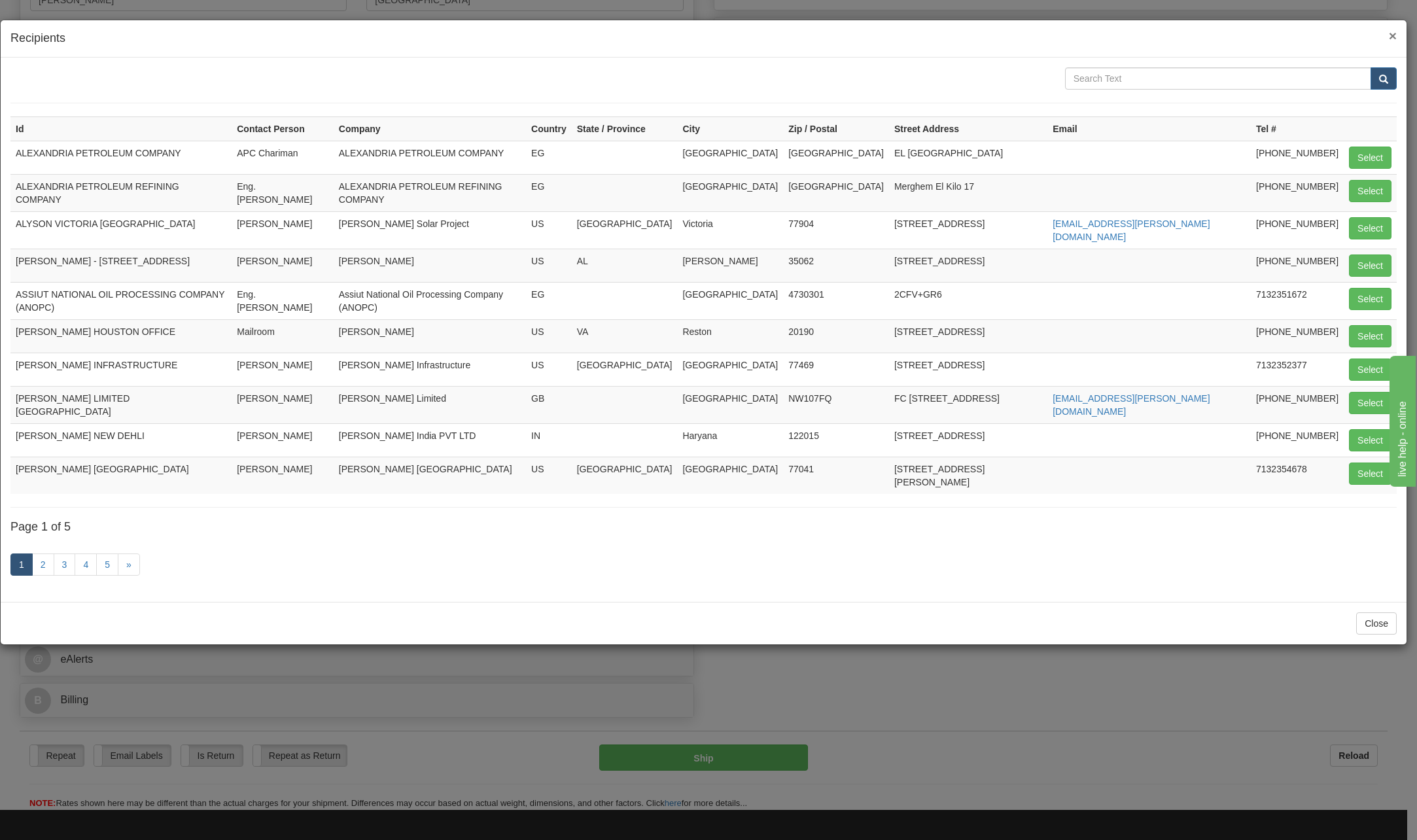
click at [1393, 37] on span "×" at bounding box center [1393, 35] width 8 height 15
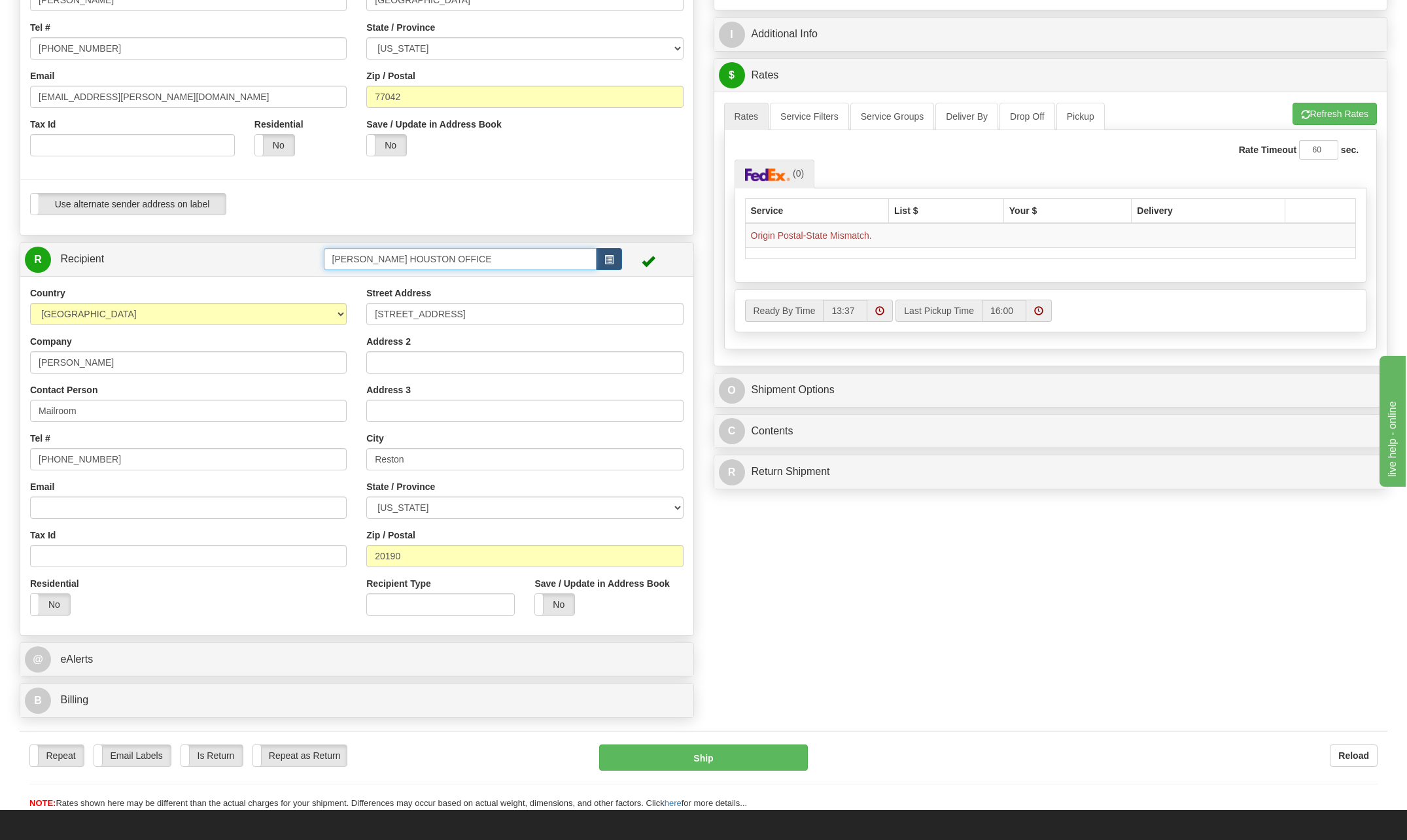
click at [474, 257] on input "[PERSON_NAME] HOUSTON OFFICE" at bounding box center [461, 259] width 273 height 22
click at [502, 292] on div "Country [GEOGRAPHIC_DATA] [GEOGRAPHIC_DATA] [GEOGRAPHIC_DATA] [GEOGRAPHIC_DATA]…" at bounding box center [356, 455] width 673 height 359
click at [610, 256] on span "button" at bounding box center [609, 260] width 9 height 9
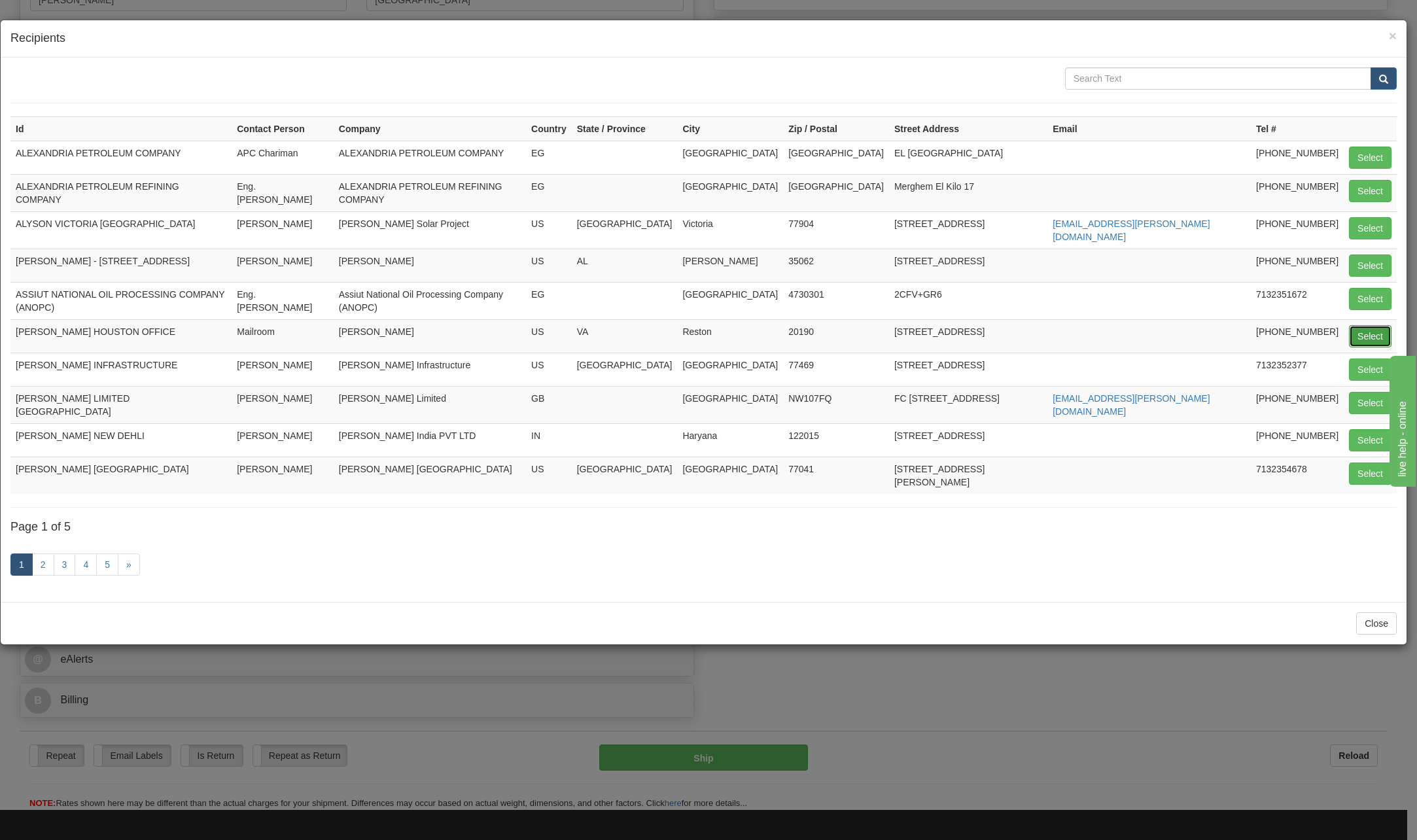
click at [1368, 326] on button "Select" at bounding box center [1370, 336] width 43 height 22
type input "[PERSON_NAME] HOUSTON OFFICE"
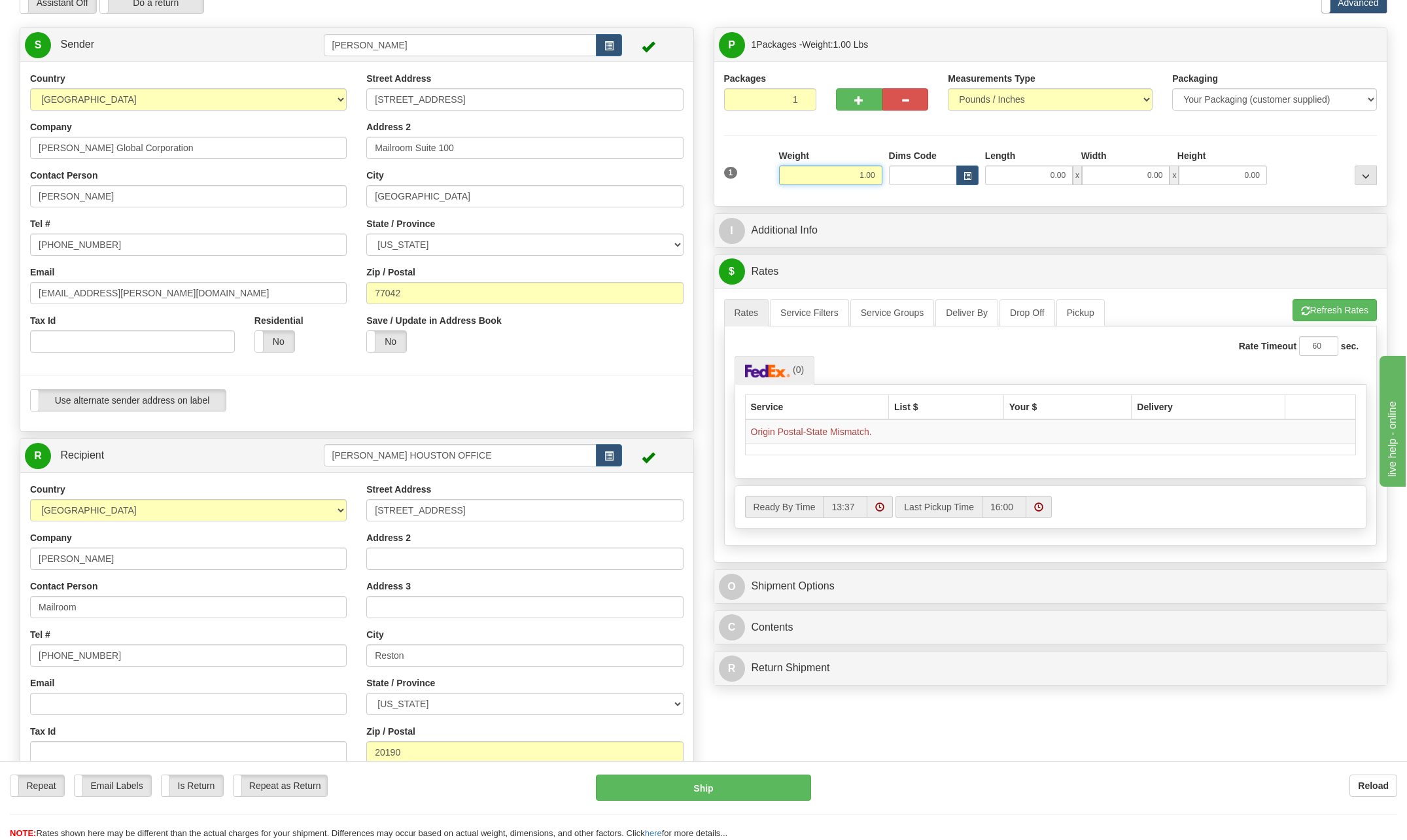
scroll to position [131, 0]
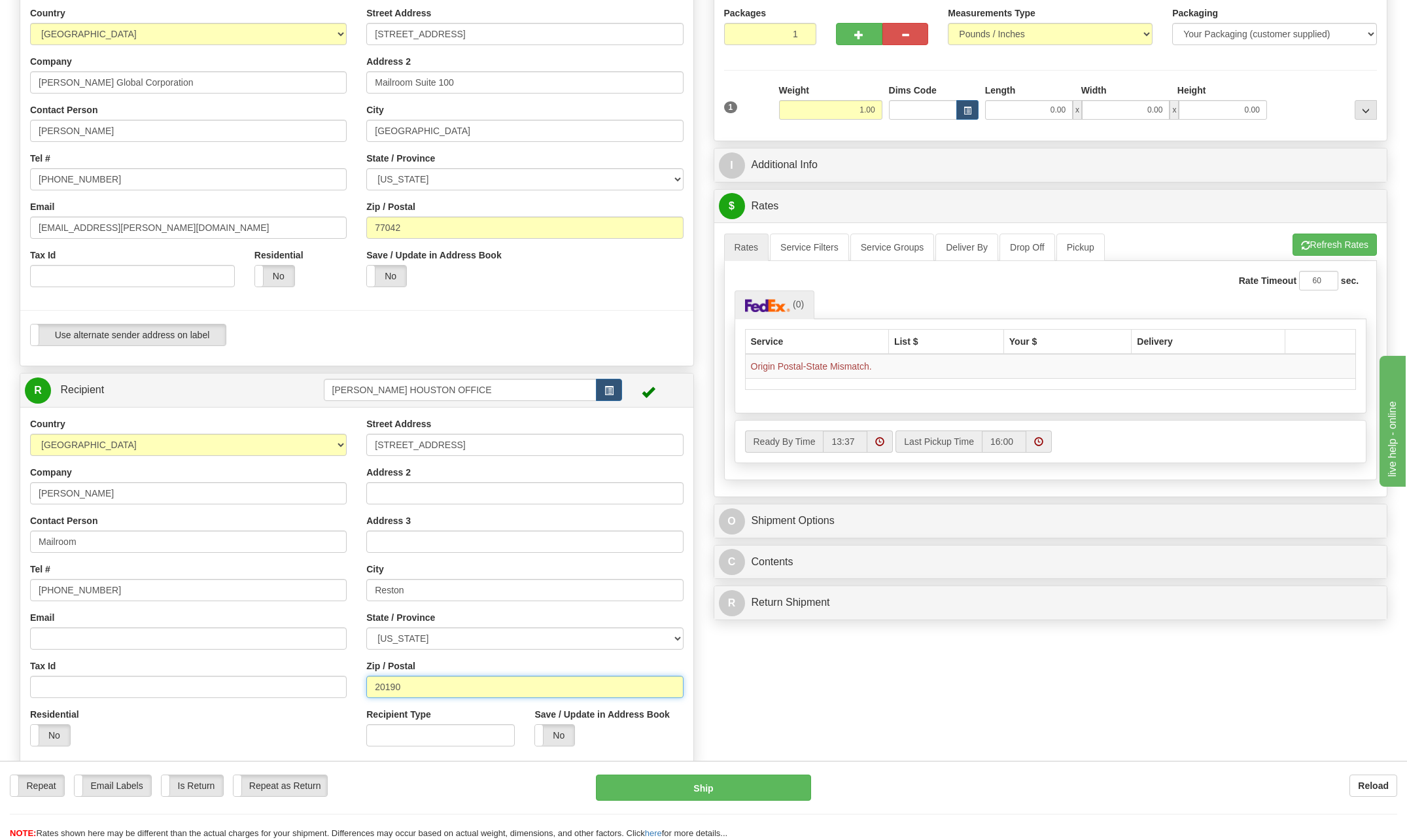
click at [423, 686] on input "20190" at bounding box center [524, 686] width 317 height 22
type input "2"
type input "20190"
click at [790, 701] on div "Create a label for the return Create Pickup Without Label S" at bounding box center [704, 408] width 1388 height 893
click at [563, 539] on input "Address 3" at bounding box center [524, 541] width 317 height 22
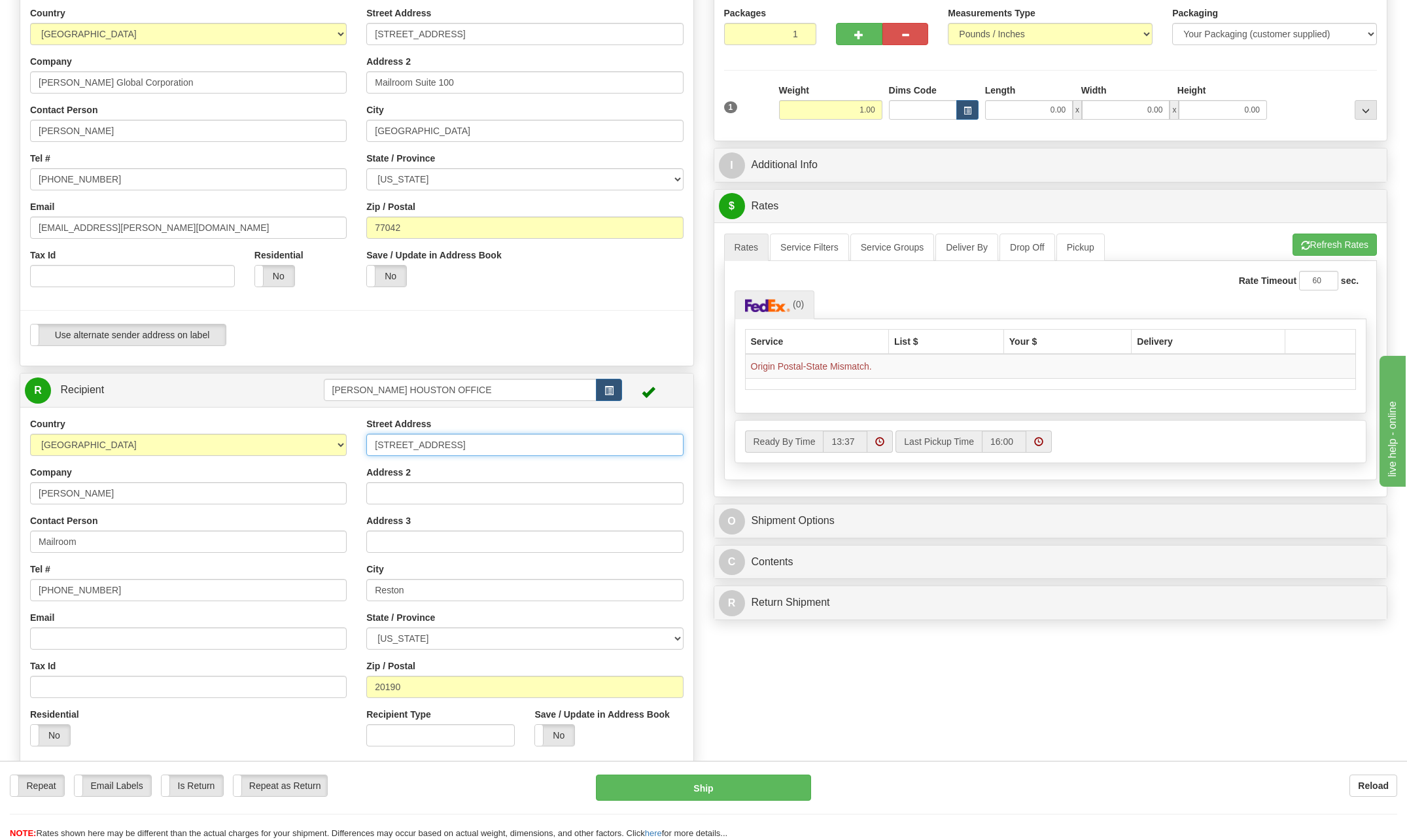
click at [586, 455] on input "[STREET_ADDRESS]" at bounding box center [524, 444] width 317 height 22
click at [760, 363] on td "Origin Postal-State Mismatch." at bounding box center [1050, 366] width 611 height 25
click at [898, 386] on td at bounding box center [1050, 383] width 611 height 11
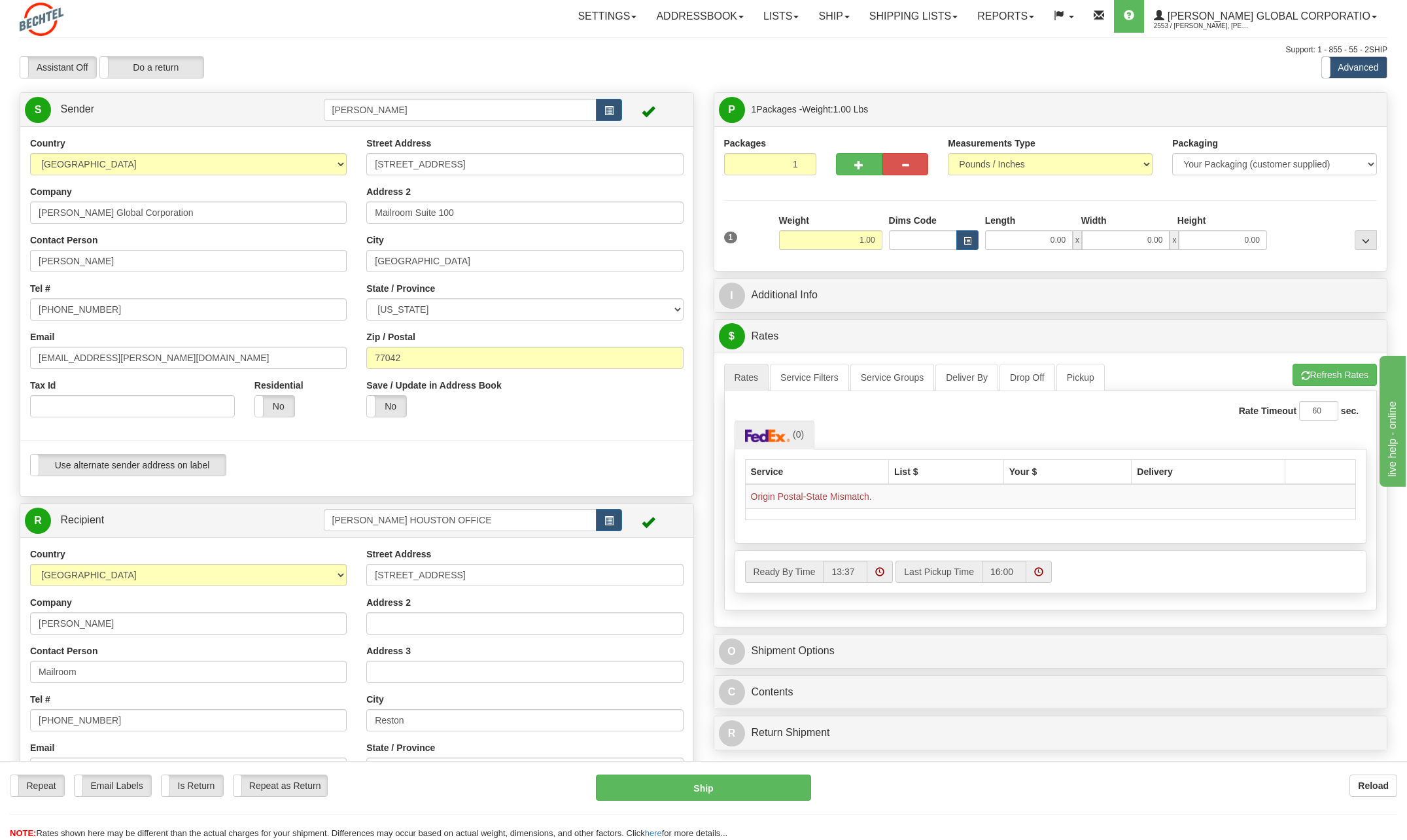
scroll to position [0, 0]
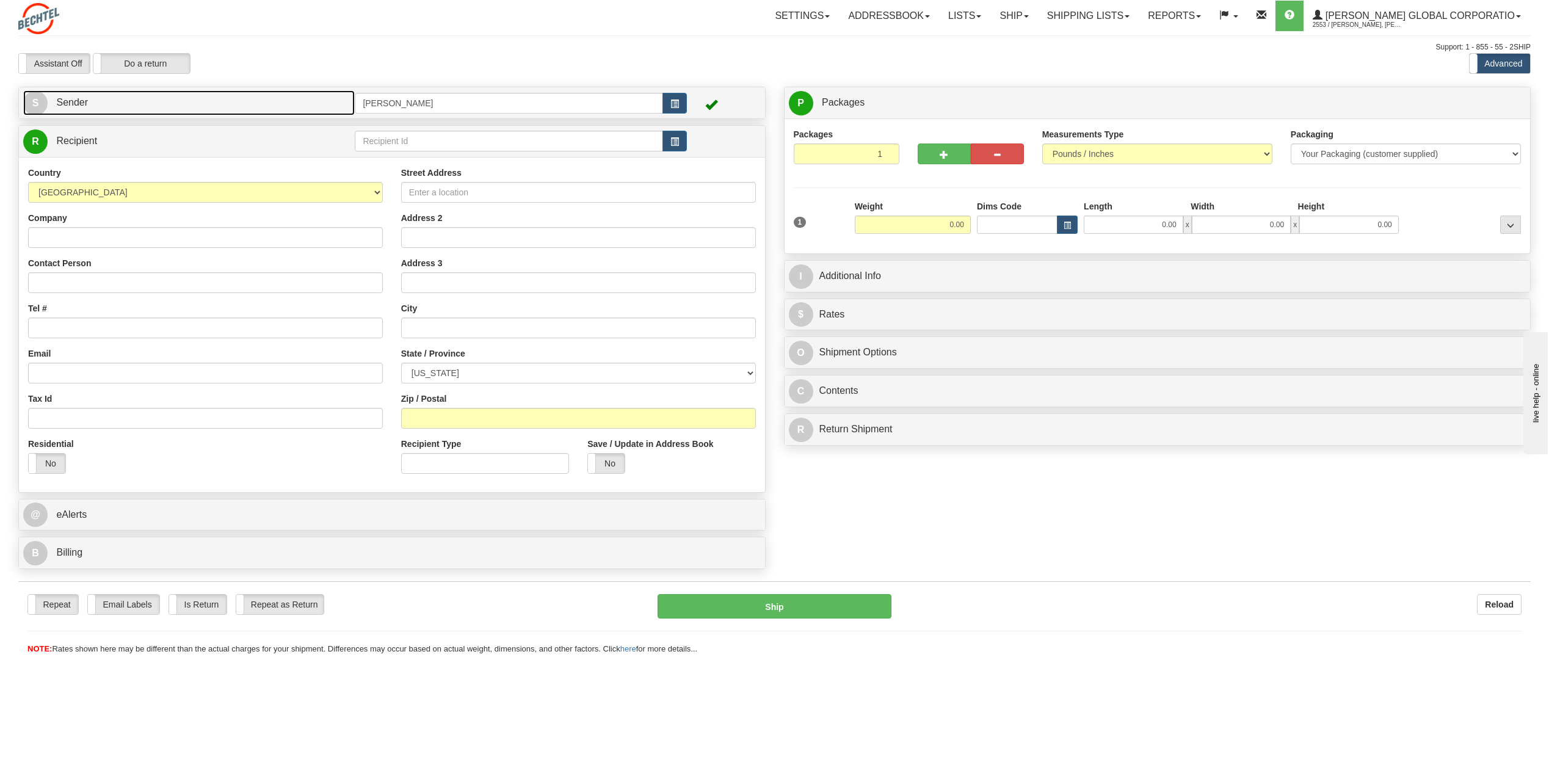
click at [40, 96] on span "S" at bounding box center [35, 103] width 24 height 24
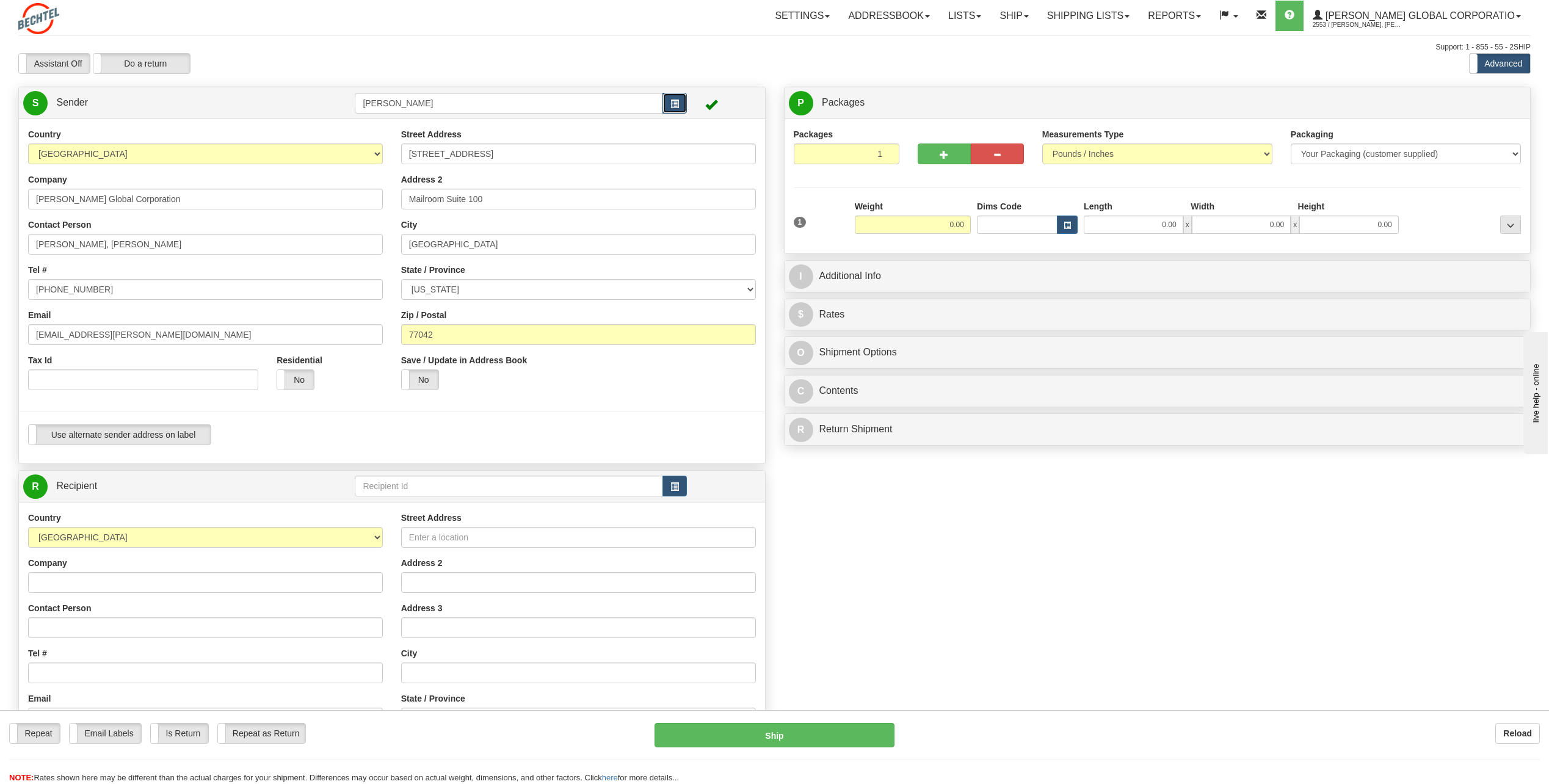
click at [668, 100] on button "button" at bounding box center [674, 103] width 24 height 21
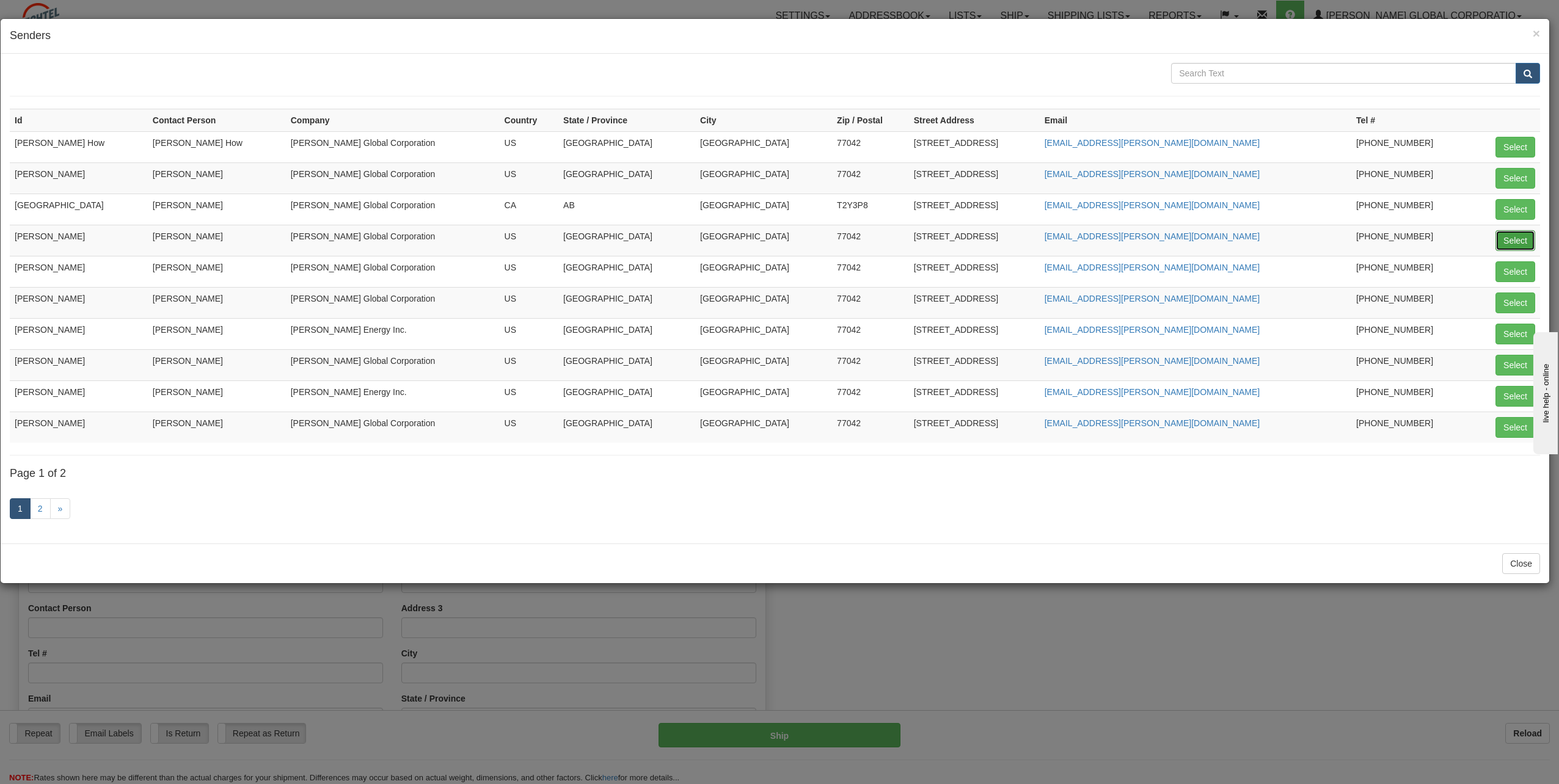
click at [1509, 241] on button "Select" at bounding box center [1515, 240] width 40 height 21
type input "[PERSON_NAME]"
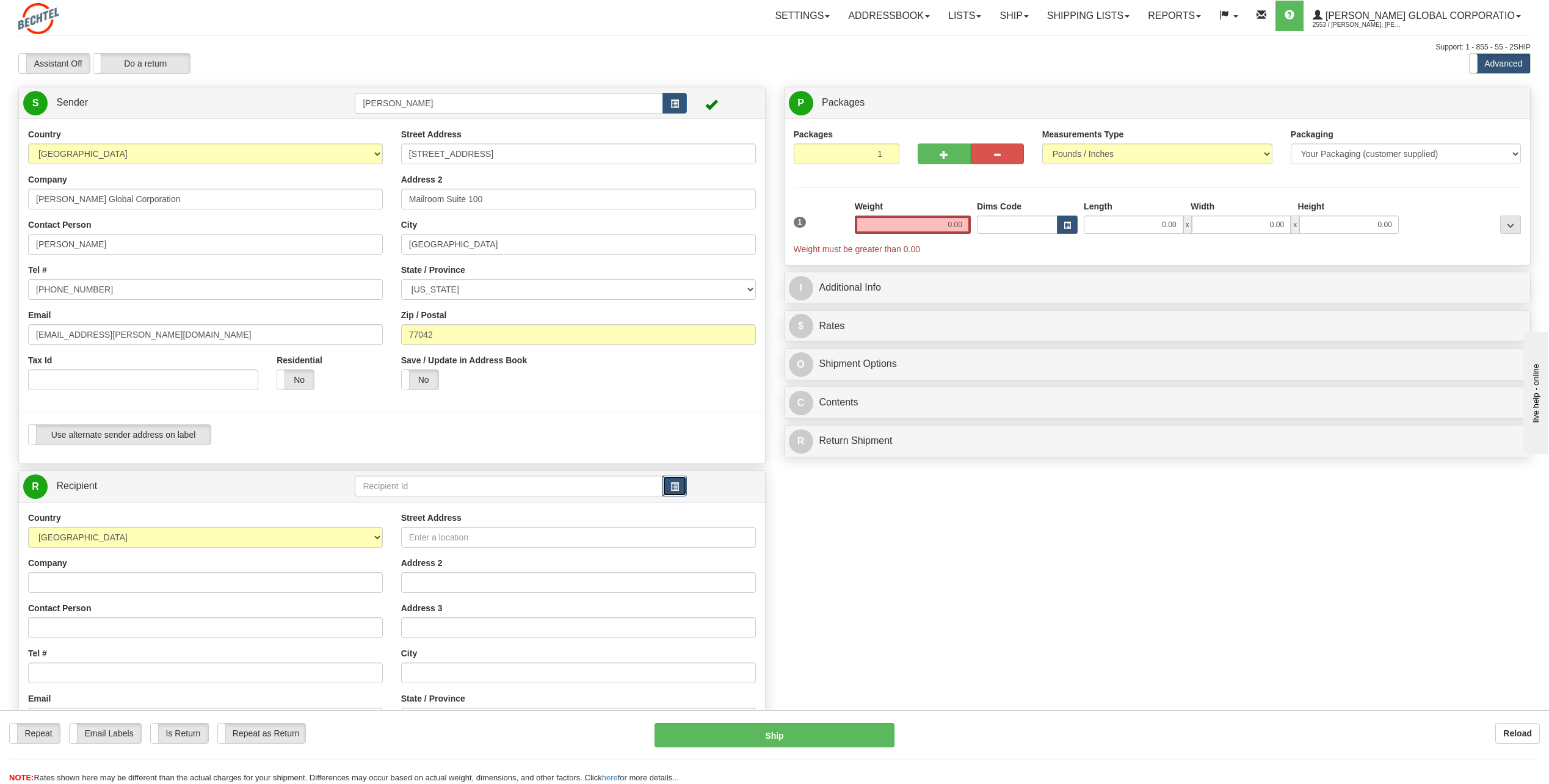
click at [676, 483] on span "button" at bounding box center [675, 487] width 9 height 8
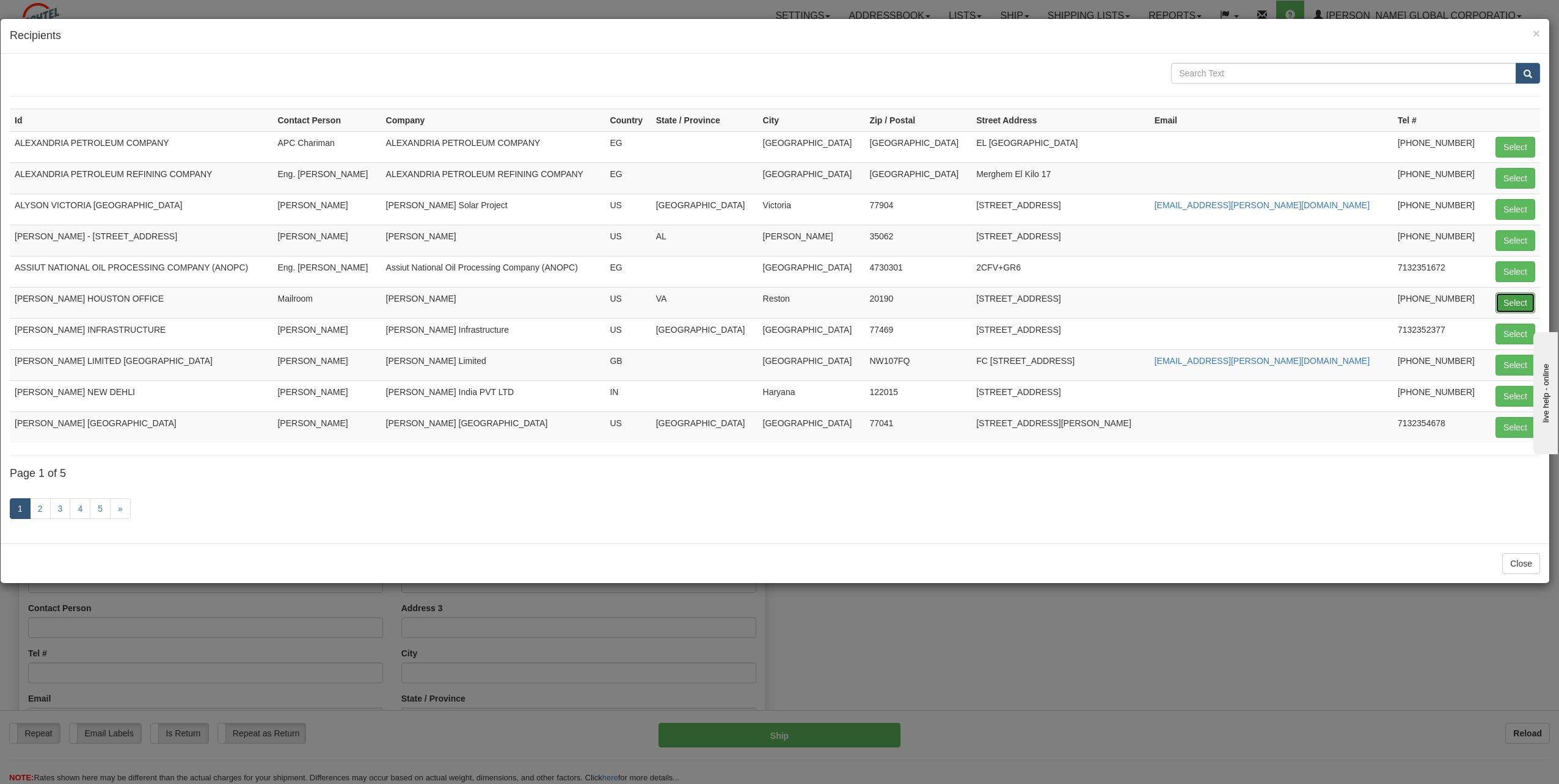
click at [1515, 302] on button "Select" at bounding box center [1515, 302] width 40 height 21
type input "[PERSON_NAME] HOUSTON OFFICE"
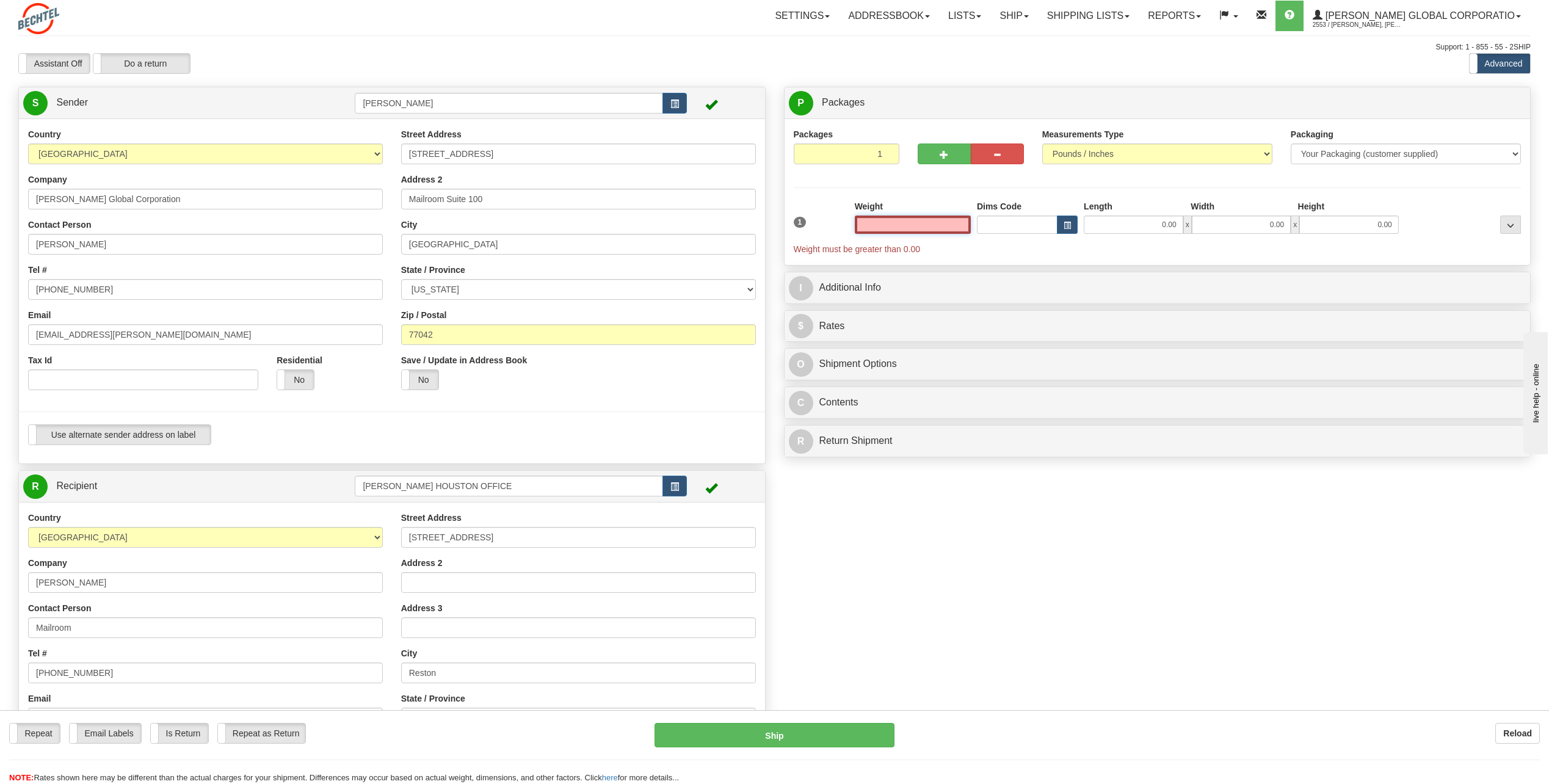
drag, startPoint x: 948, startPoint y: 220, endPoint x: 1100, endPoint y: 210, distance: 152.3
click at [1100, 210] on div "1 Weight Dims Code Length x" at bounding box center [1157, 228] width 734 height 55
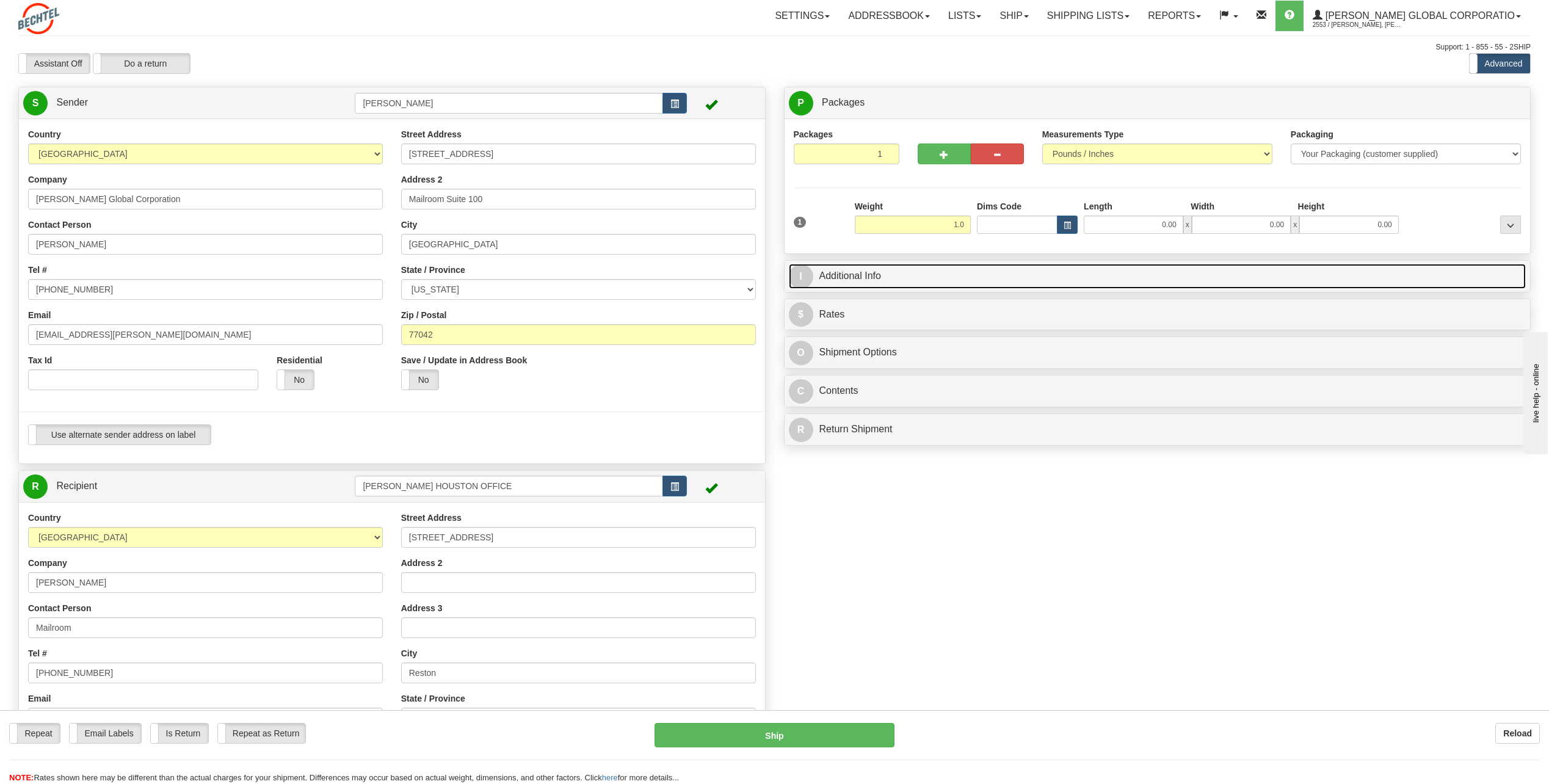
type input "1.00"
click at [1057, 267] on link "I Additional Info" at bounding box center [1157, 276] width 737 height 25
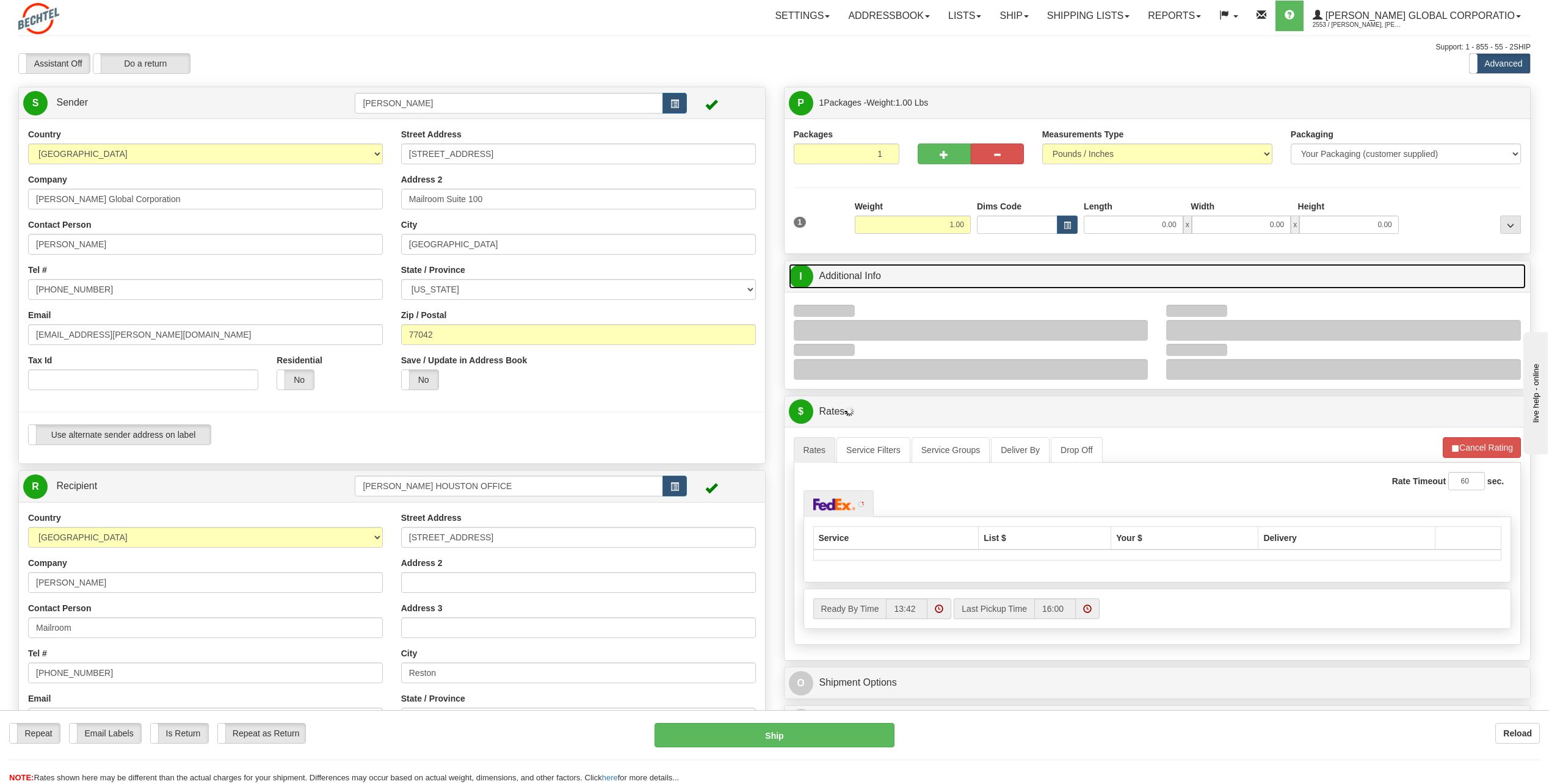
click at [804, 274] on span "I" at bounding box center [800, 276] width 24 height 24
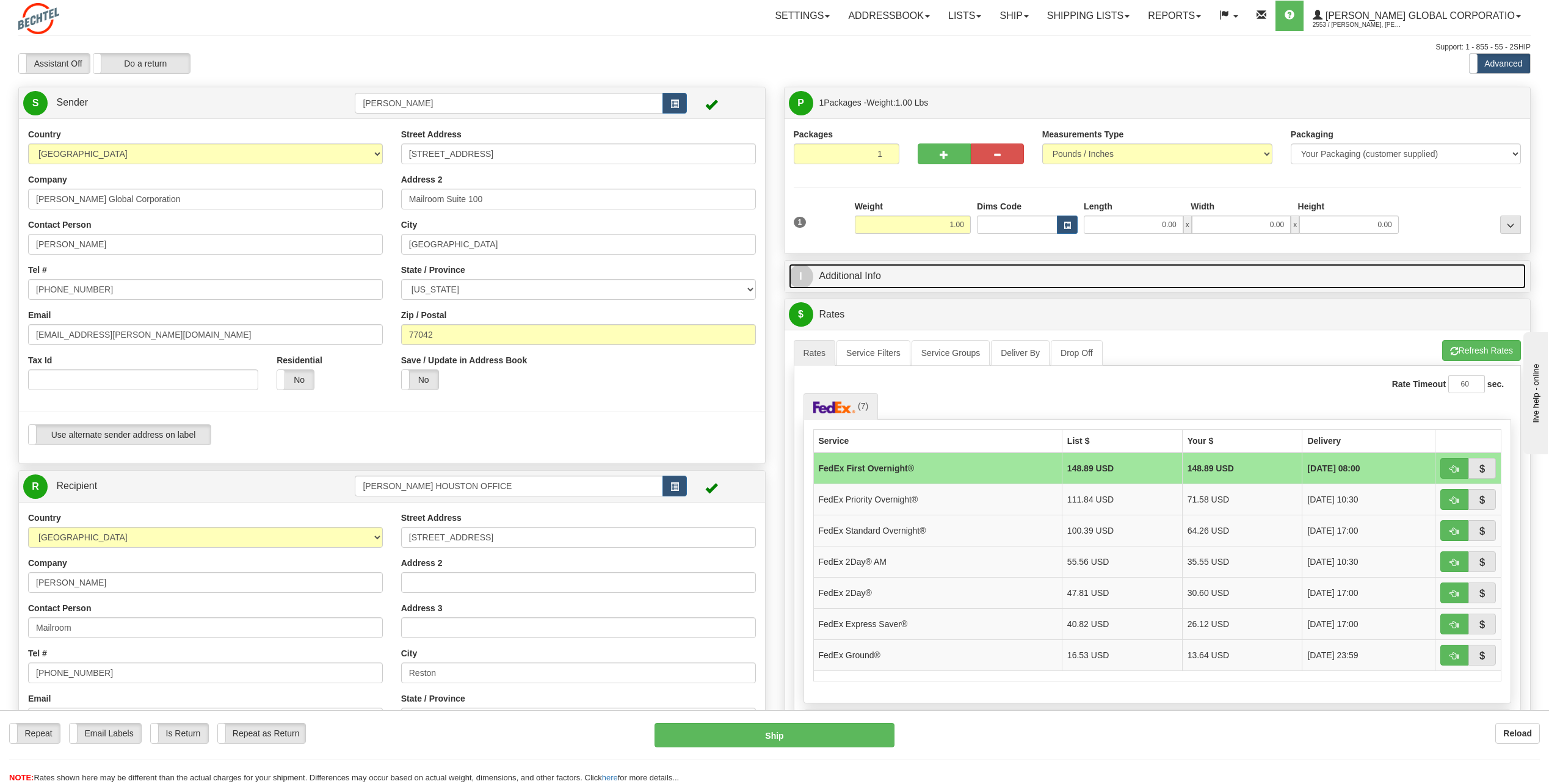
click at [810, 276] on span "I" at bounding box center [800, 276] width 24 height 24
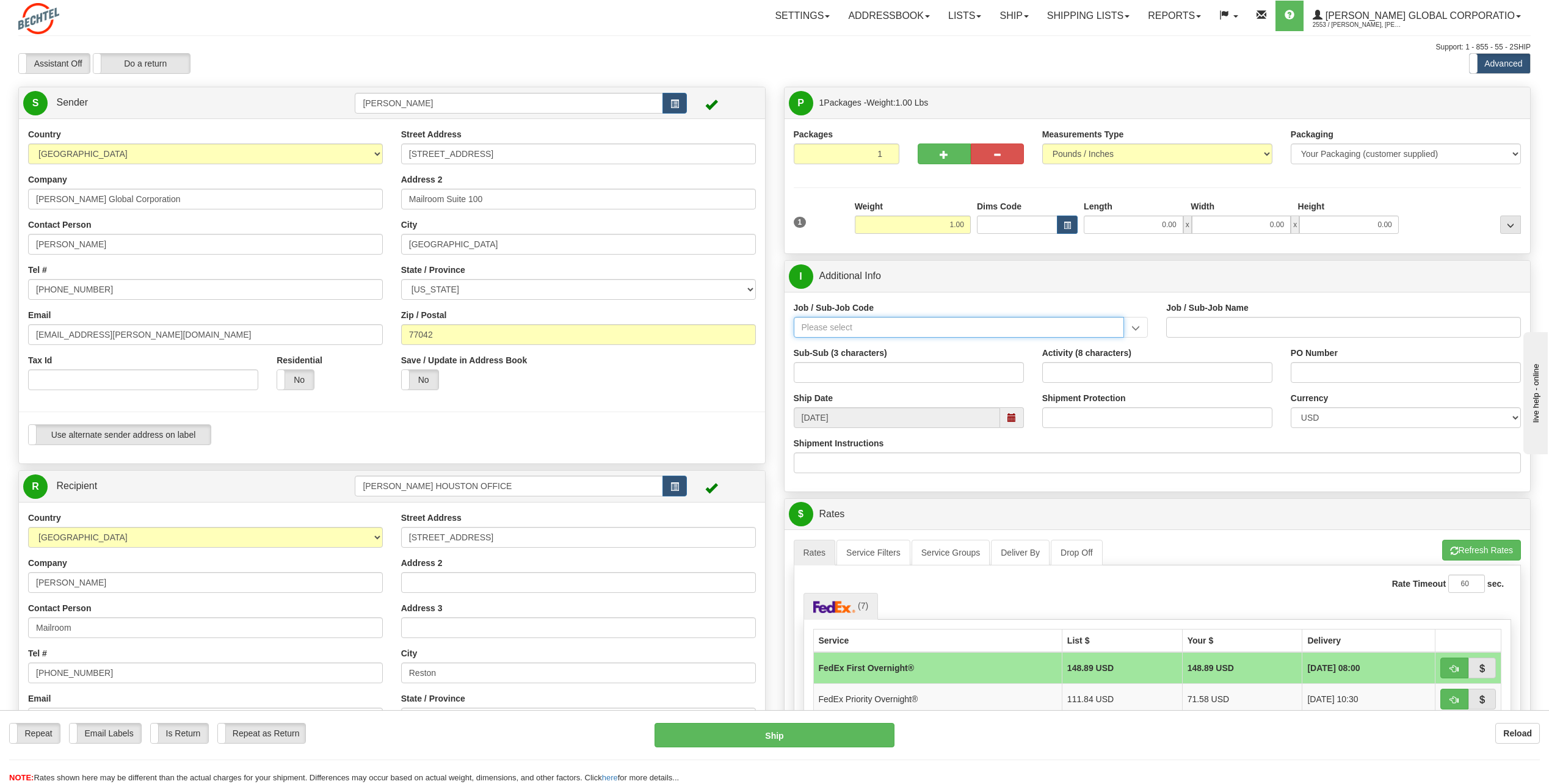
click at [839, 325] on input "Job / Sub-Job Code" at bounding box center [959, 327] width 331 height 21
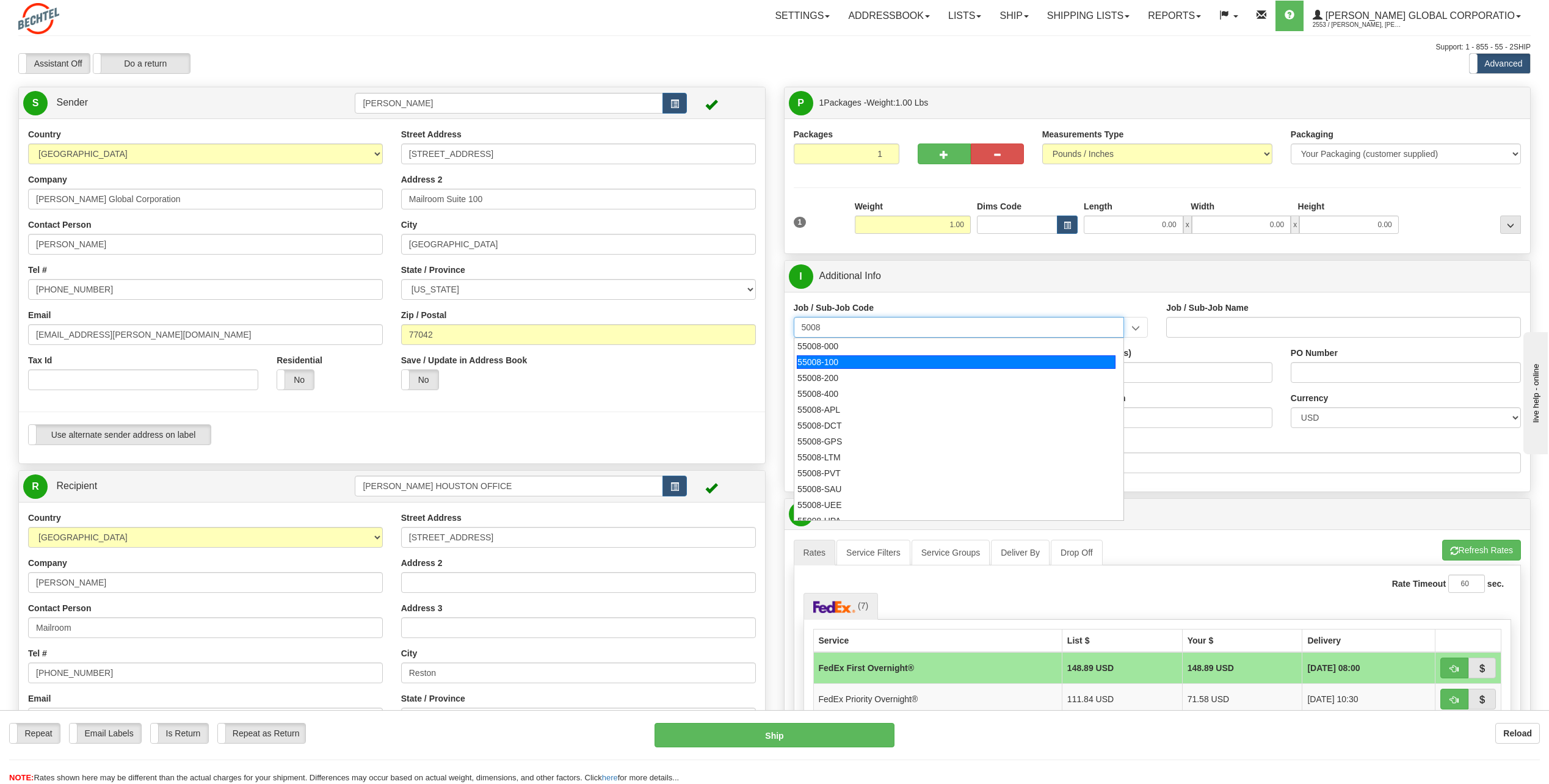
click at [835, 360] on div "55008-100" at bounding box center [956, 362] width 319 height 14
type input "55008-100"
type input "GENERAL COUNSEL-55008 - ASSISTANT GENERAL COUNSEL"
type input "55008-100"
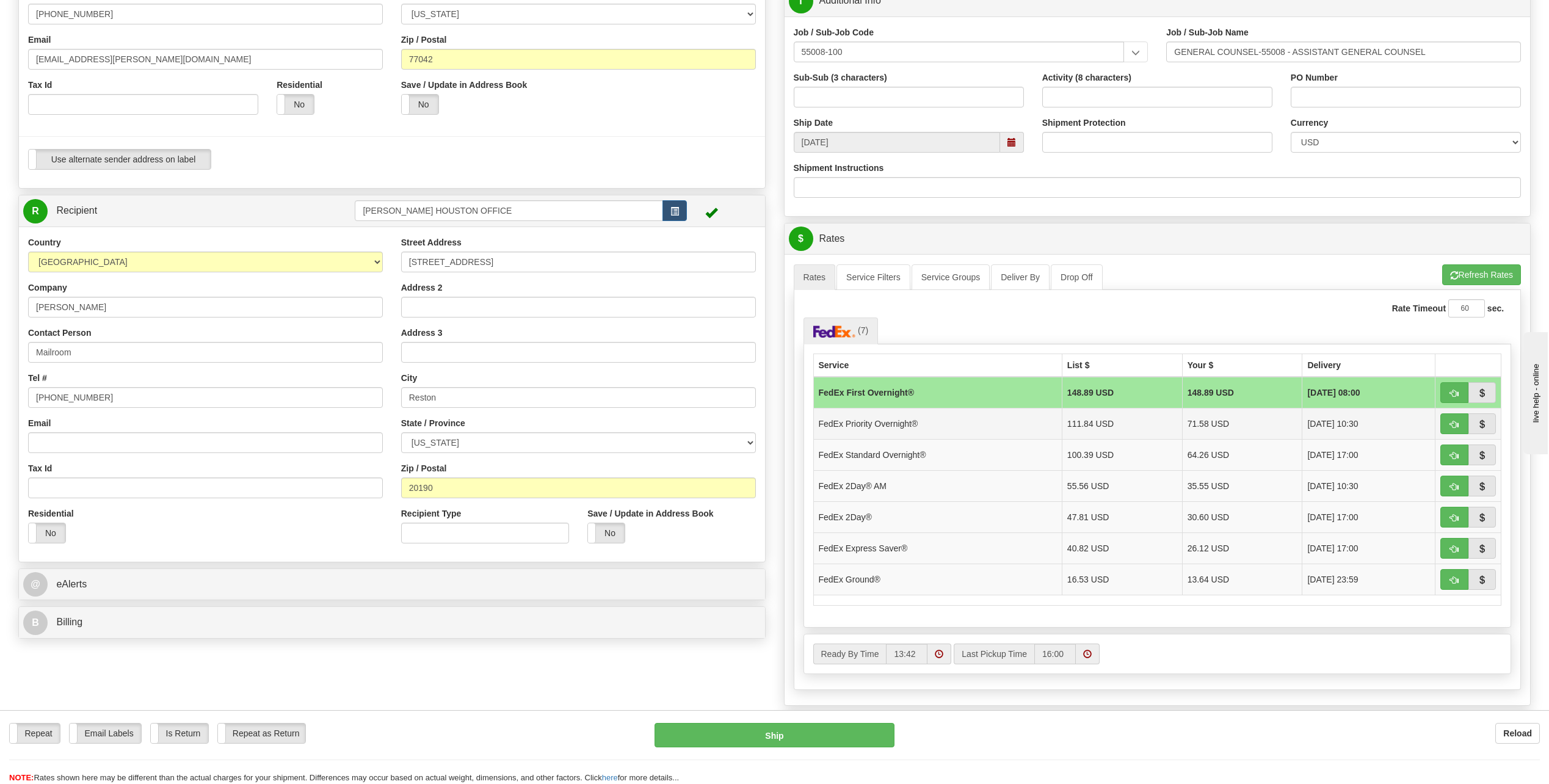
scroll to position [244, 0]
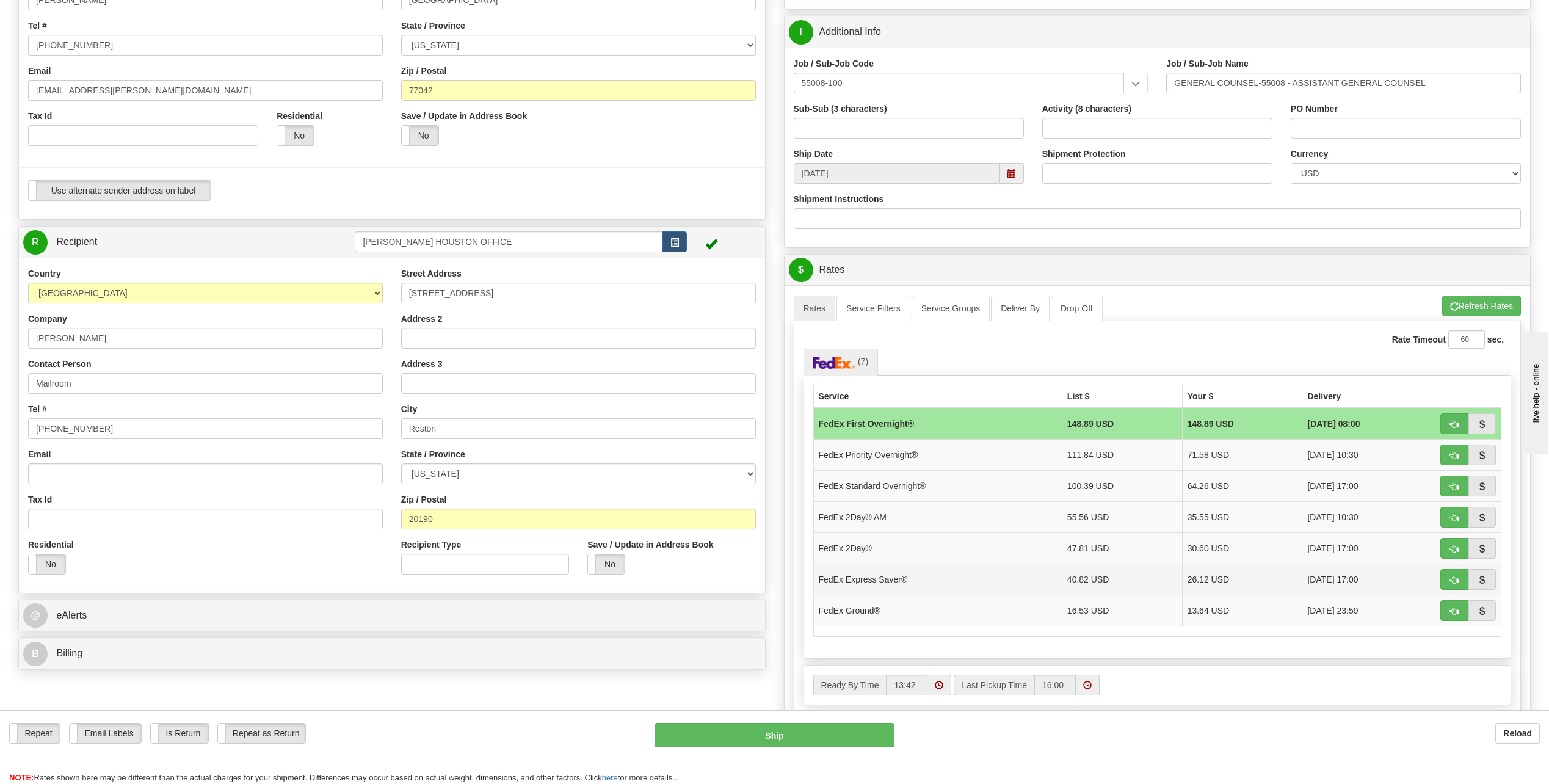
click at [928, 580] on td "FedEx Express Saver®" at bounding box center [937, 579] width 248 height 31
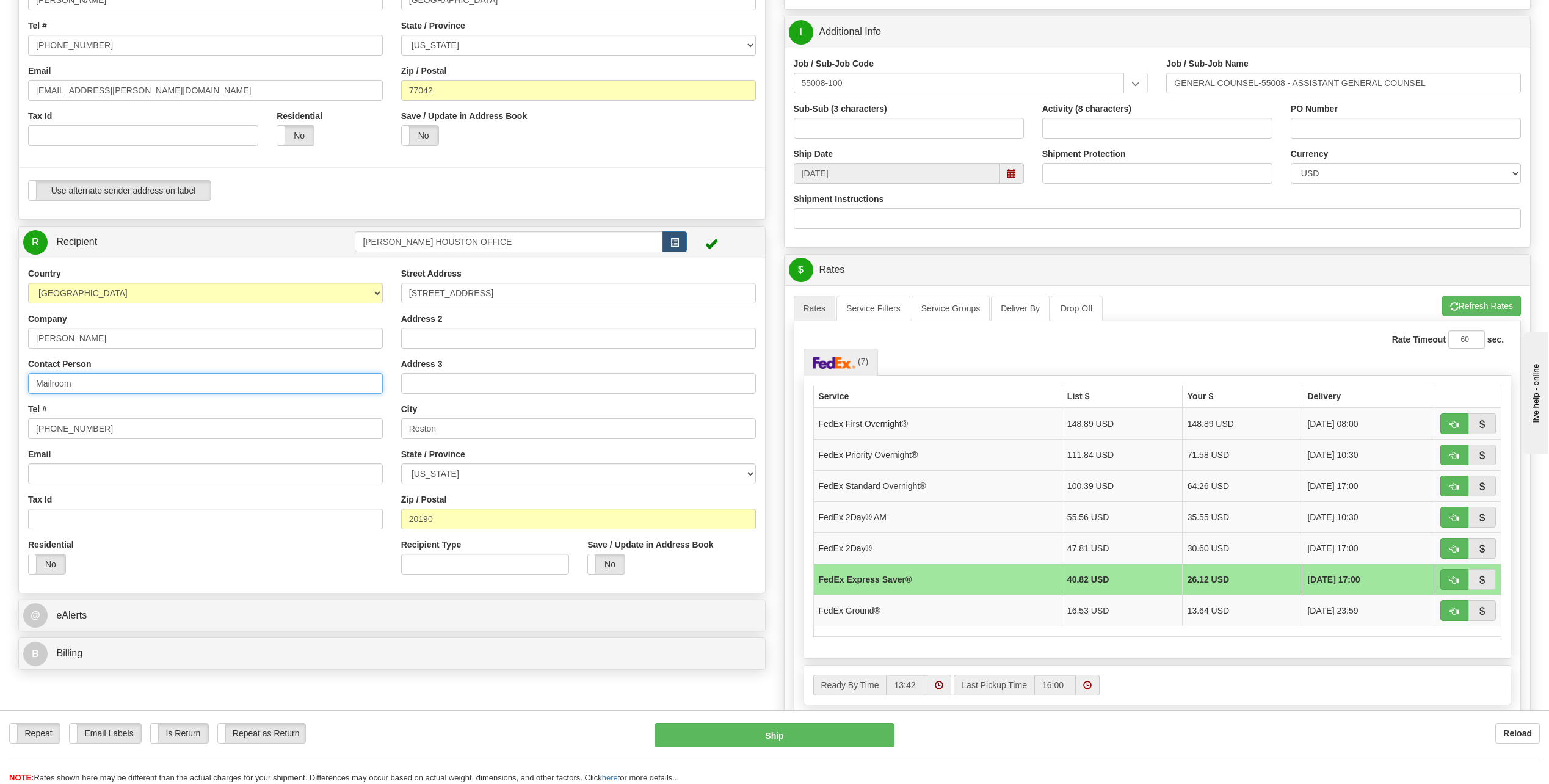
click at [83, 380] on input "Mailroom" at bounding box center [205, 383] width 355 height 21
type input "Mailroom /Martyn Daw"
click at [181, 417] on div "Tel # 571 392-3369" at bounding box center [205, 421] width 355 height 36
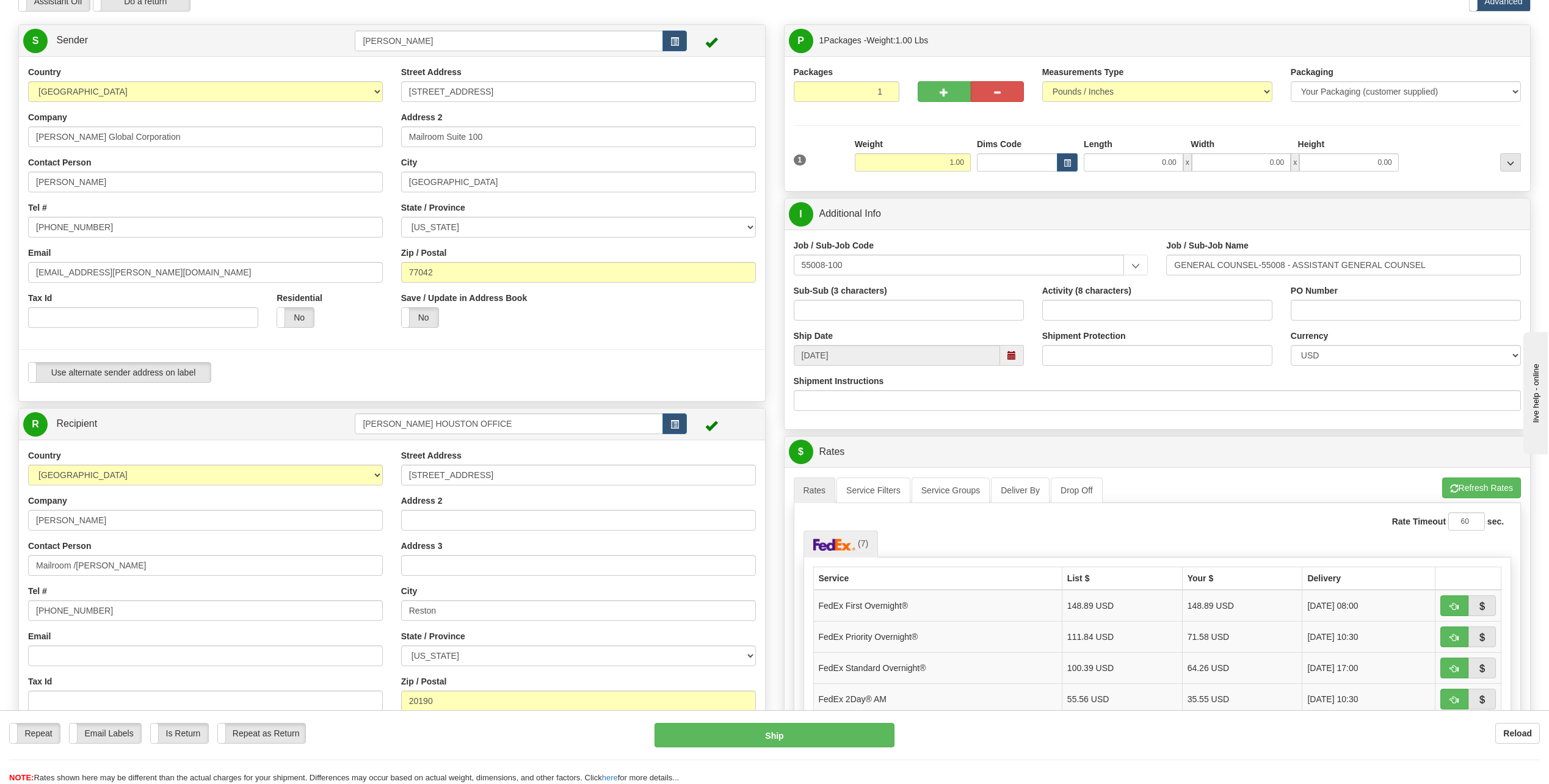
scroll to position [61, 0]
click at [123, 181] on input "[PERSON_NAME]" at bounding box center [205, 183] width 355 height 21
type input "C"
type input "[PERSON_NAME]"
click at [313, 205] on div "Country [GEOGRAPHIC_DATA] [GEOGRAPHIC_DATA] [GEOGRAPHIC_DATA] [GEOGRAPHIC_DATA]…" at bounding box center [205, 203] width 373 height 271
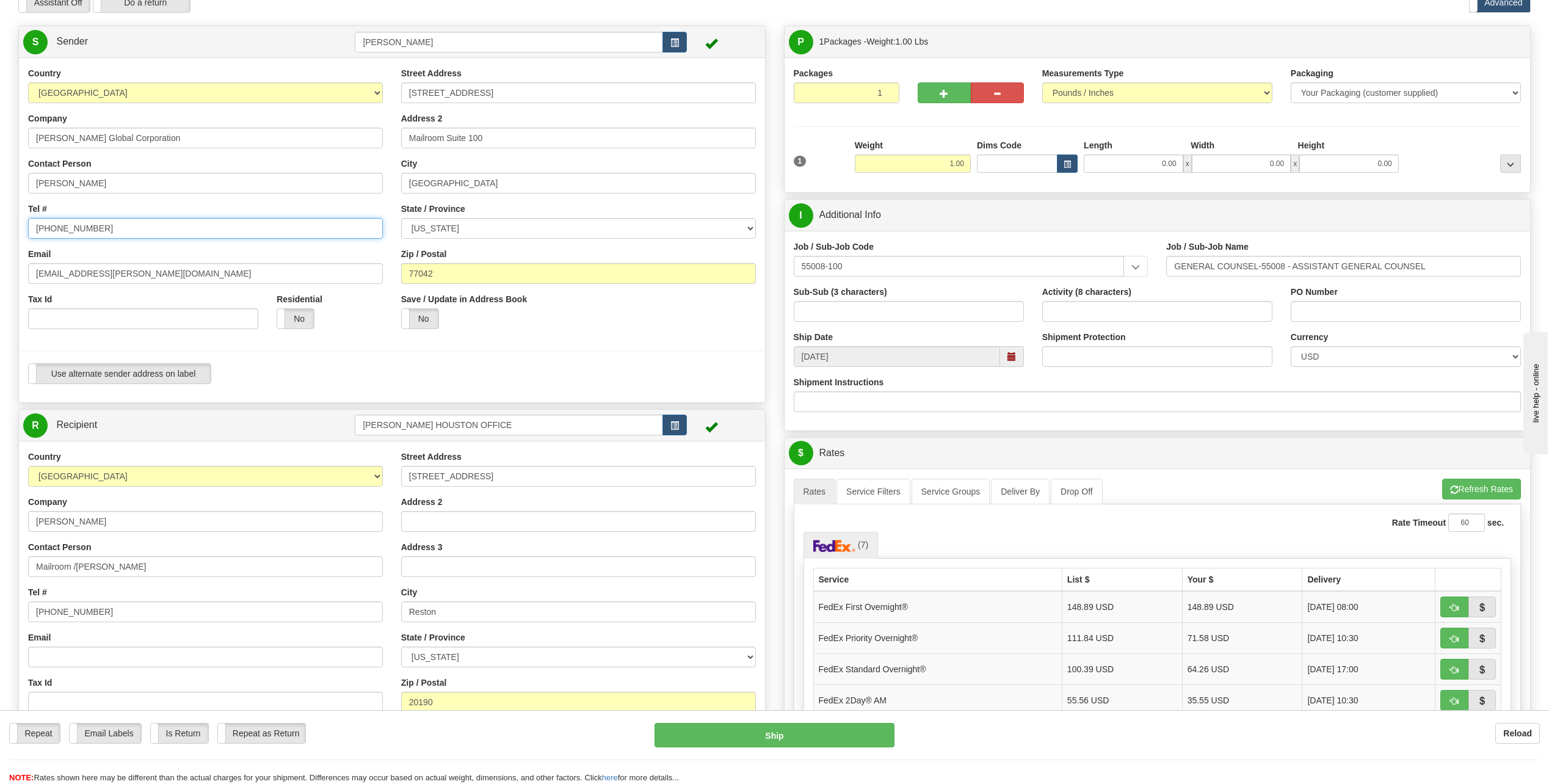
click at [107, 224] on input "[PHONE_NUMBER]" at bounding box center [205, 228] width 355 height 21
type input "[PHONE_NUMBER]"
drag, startPoint x: 73, startPoint y: 272, endPoint x: 12, endPoint y: 273, distance: 61.0
click at [19, 273] on div "Country [GEOGRAPHIC_DATA] [GEOGRAPHIC_DATA] [GEOGRAPHIC_DATA] [GEOGRAPHIC_DATA]…" at bounding box center [391, 230] width 746 height 326
type input "[EMAIL_ADDRESS][PERSON_NAME][DOMAIN_NAME]"
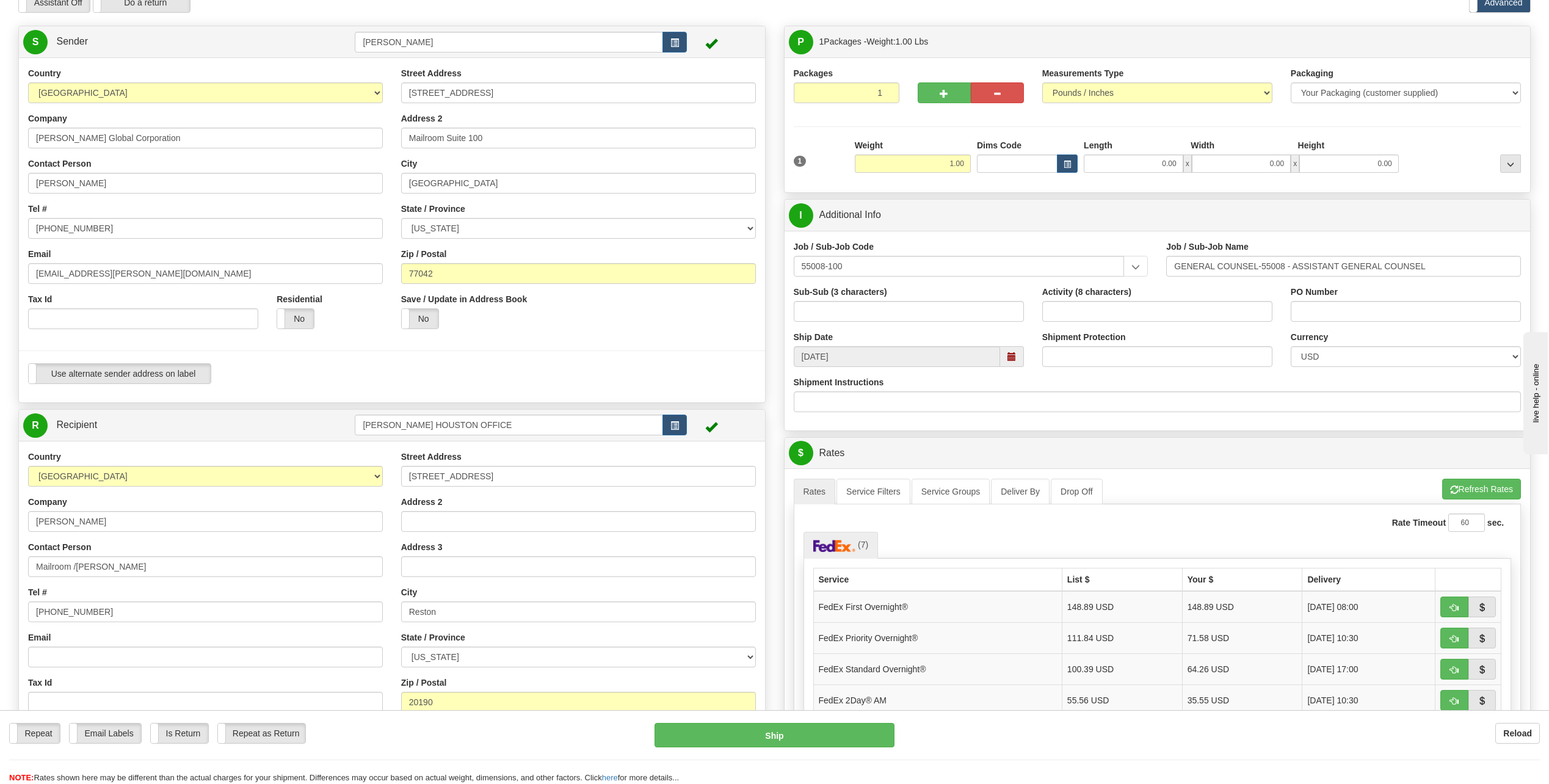
click at [548, 332] on div "Save / Update in Address Book Yes No" at bounding box center [485, 315] width 186 height 45
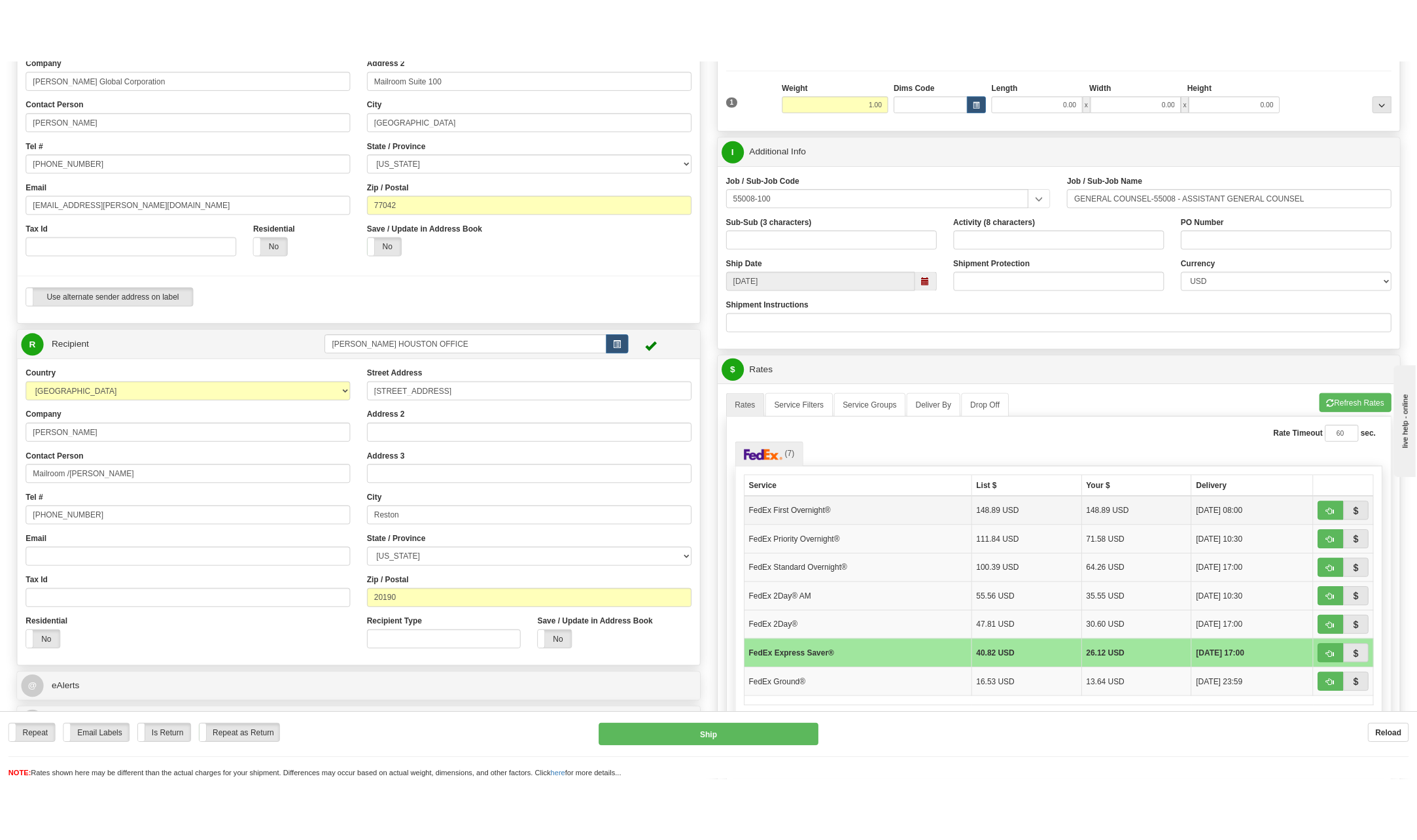
scroll to position [196, 0]
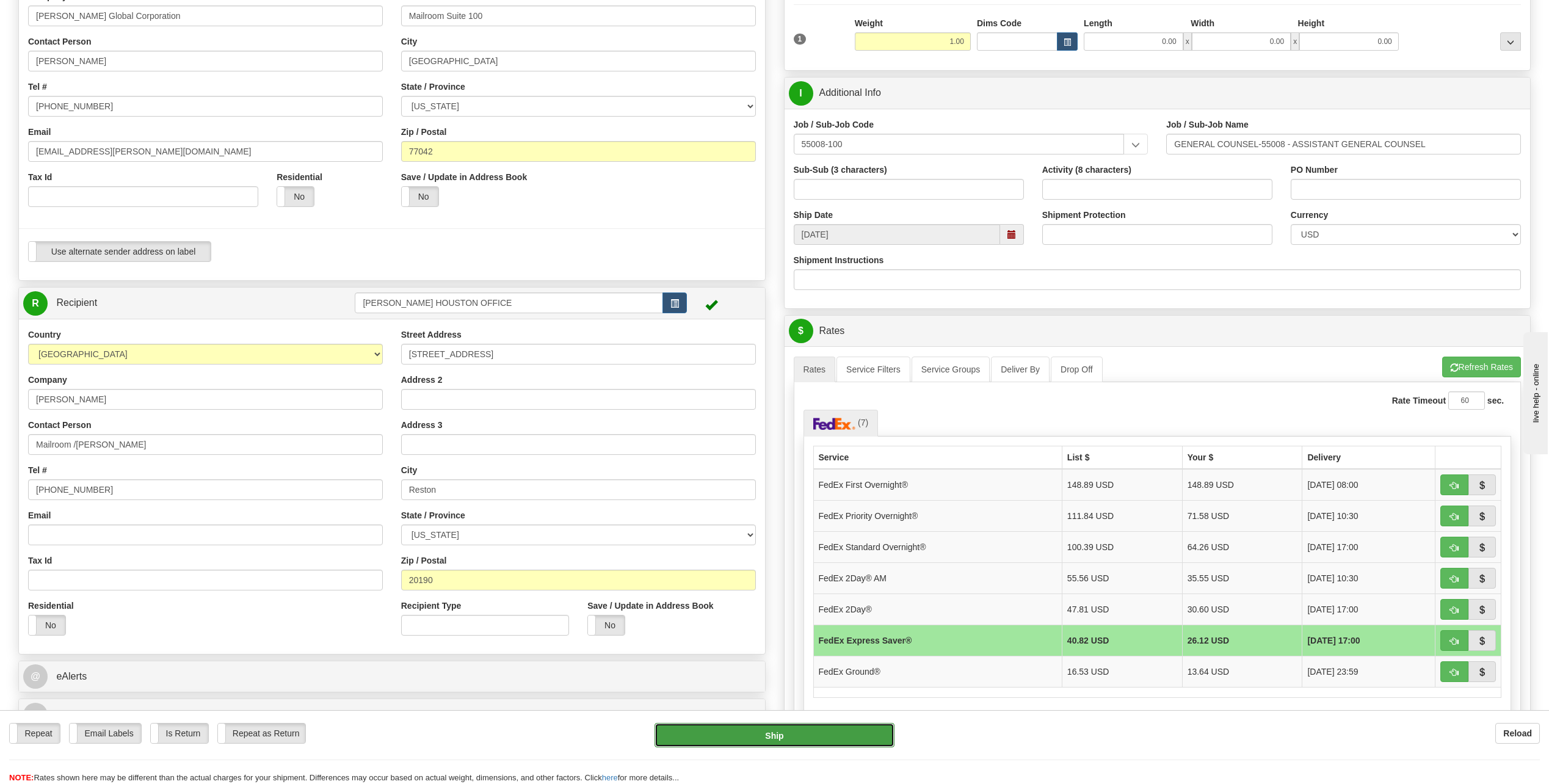
click at [825, 737] on button "Ship" at bounding box center [775, 735] width 240 height 24
type input "20"
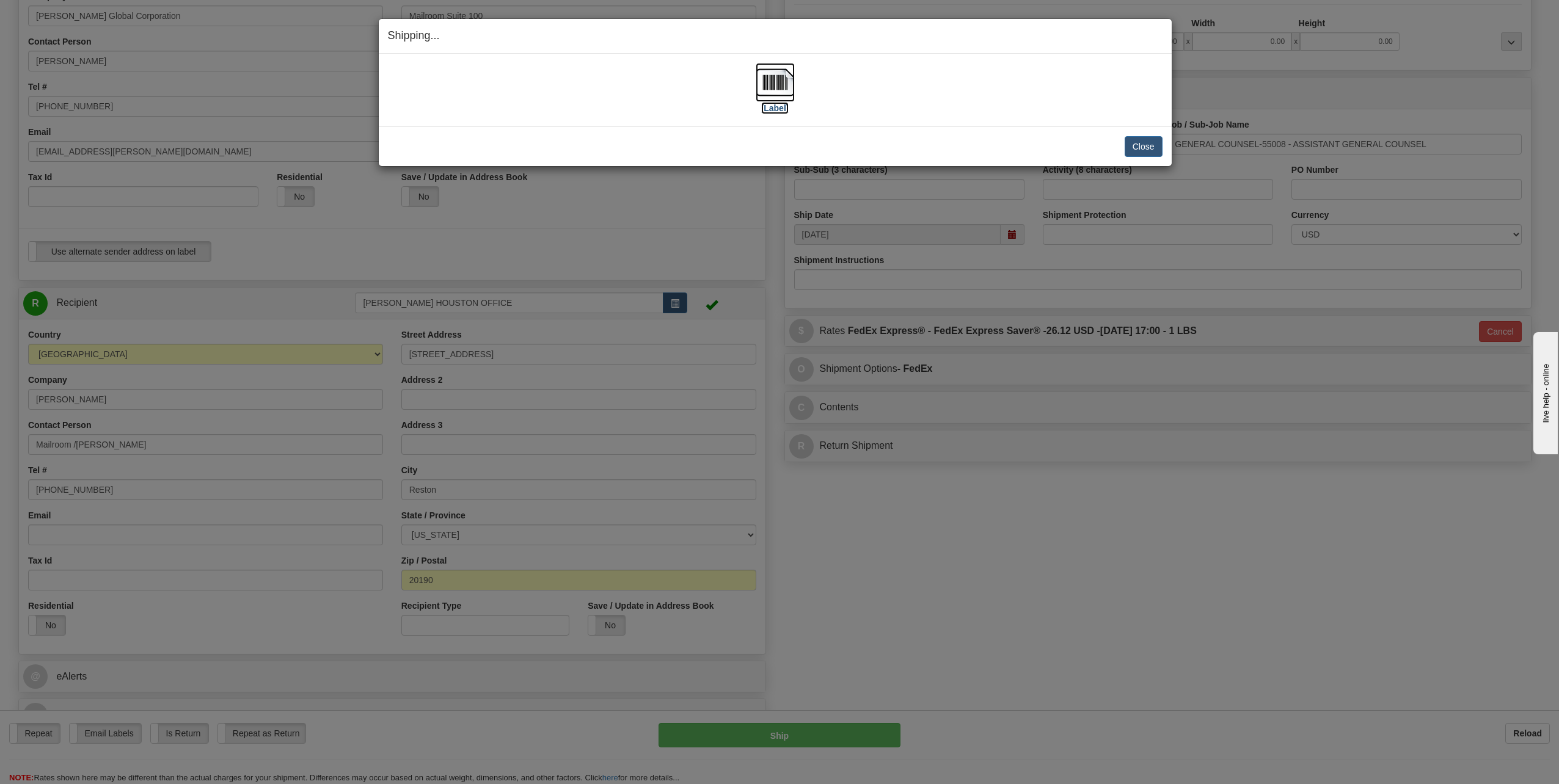
click at [776, 80] on img at bounding box center [775, 82] width 39 height 39
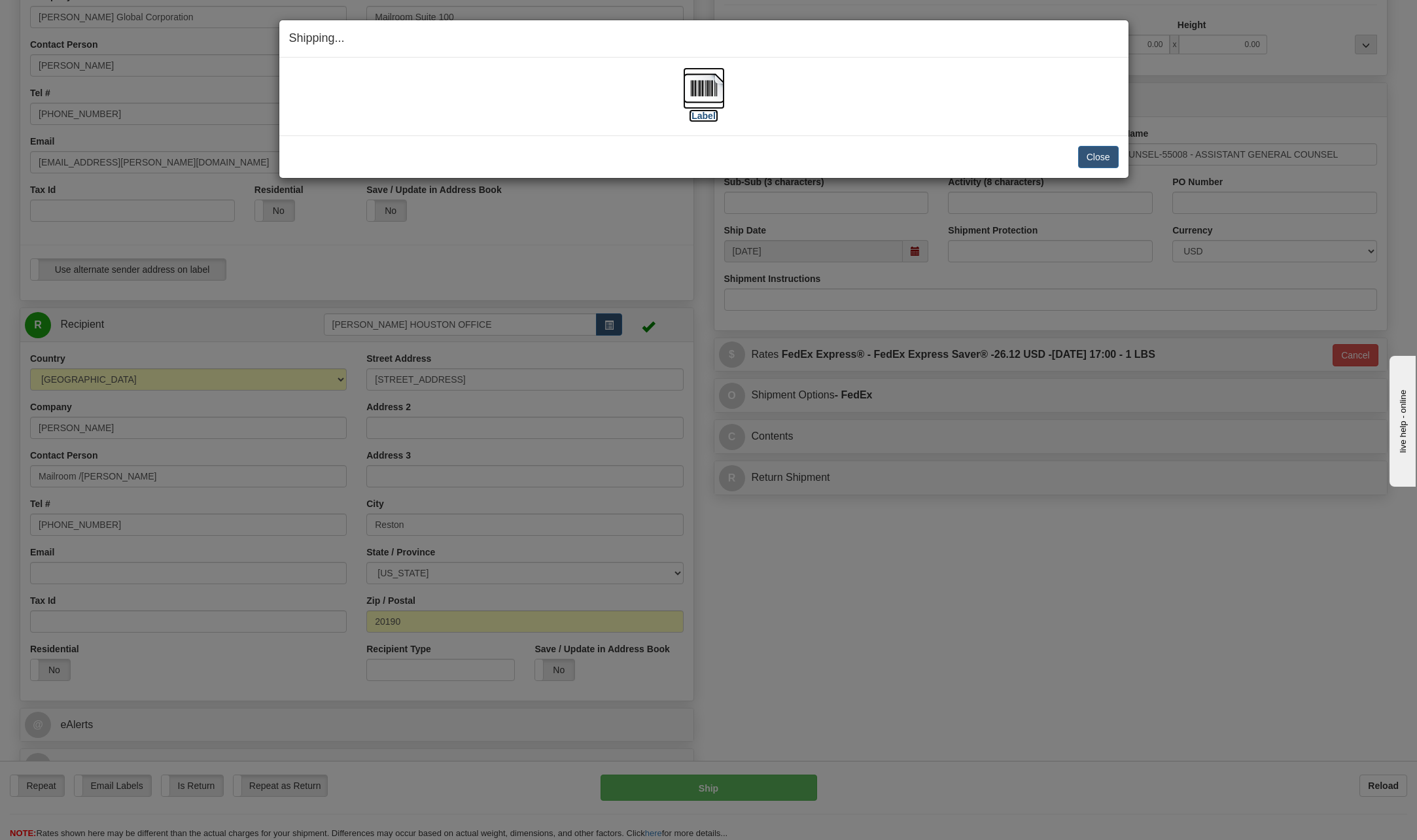
click at [719, 88] on img at bounding box center [703, 88] width 42 height 42
